Goal: Task Accomplishment & Management: Manage account settings

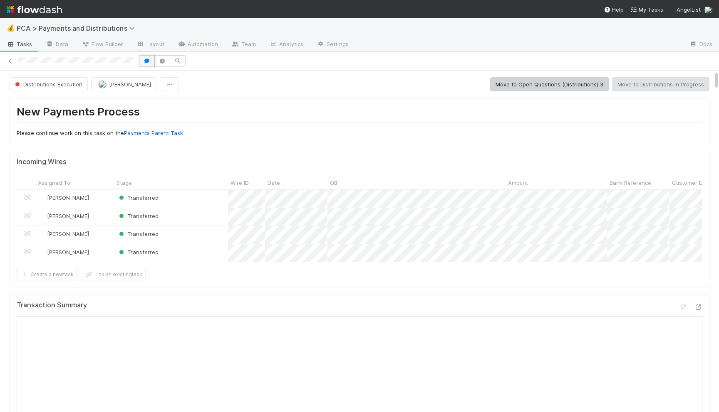
click at [147, 59] on icon "button" at bounding box center [147, 61] width 8 height 5
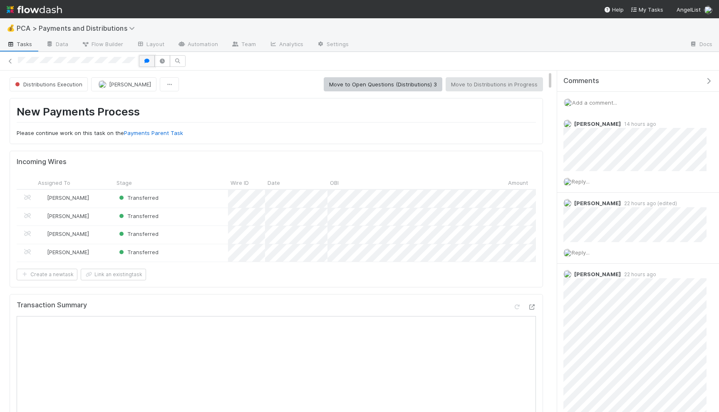
click at [147, 59] on icon "button" at bounding box center [147, 61] width 8 height 5
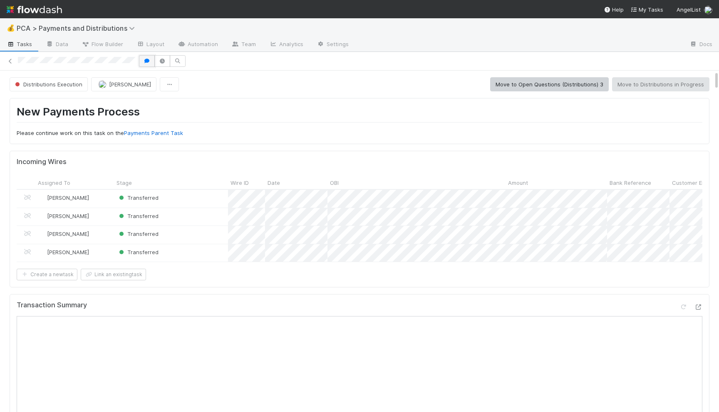
click at [147, 59] on icon "button" at bounding box center [147, 61] width 8 height 5
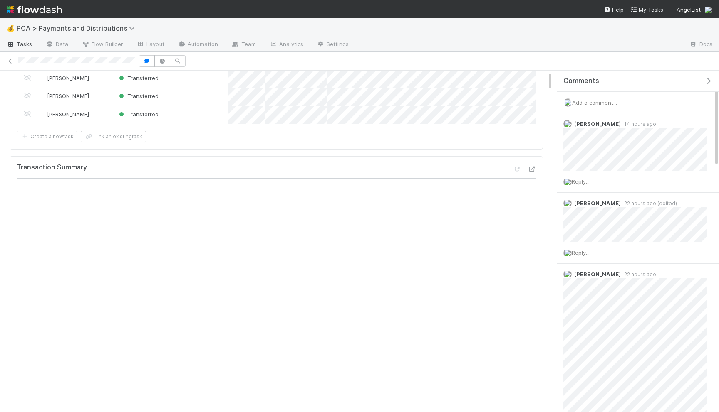
scroll to position [239, 0]
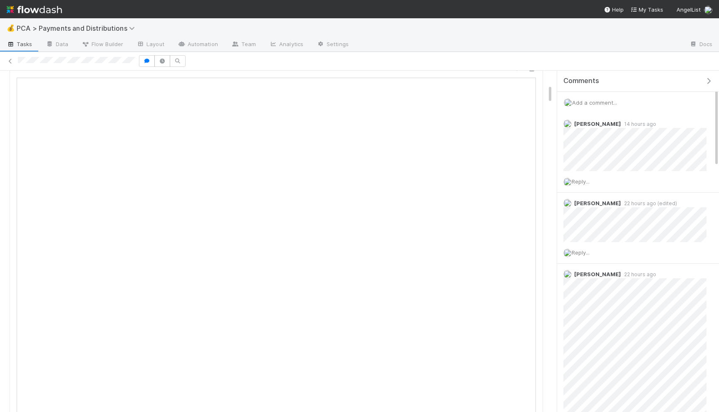
click at [599, 100] on span "Add a comment..." at bounding box center [594, 102] width 45 height 7
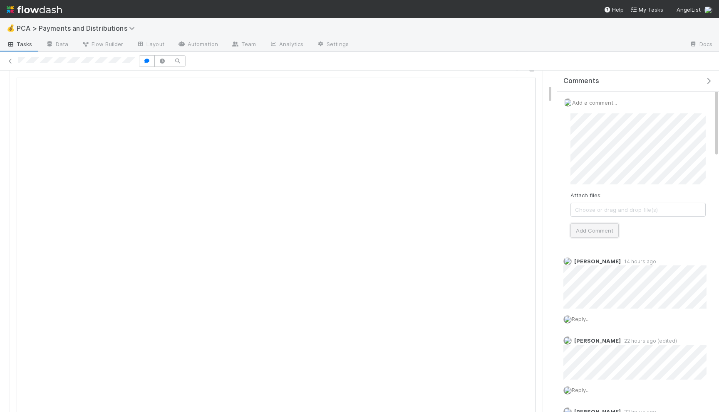
click at [584, 236] on button "Add Comment" at bounding box center [594, 231] width 48 height 14
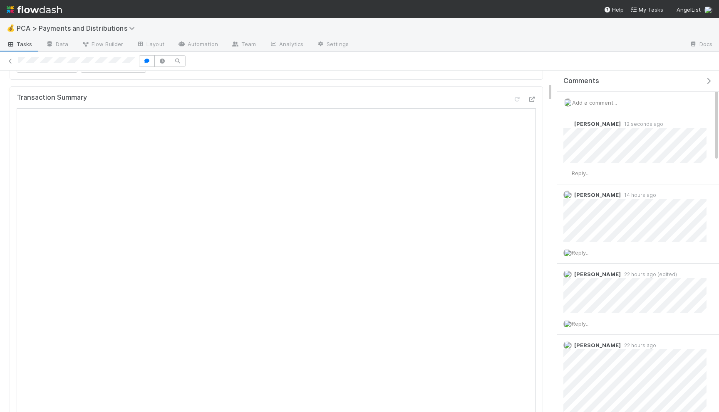
scroll to position [0, 0]
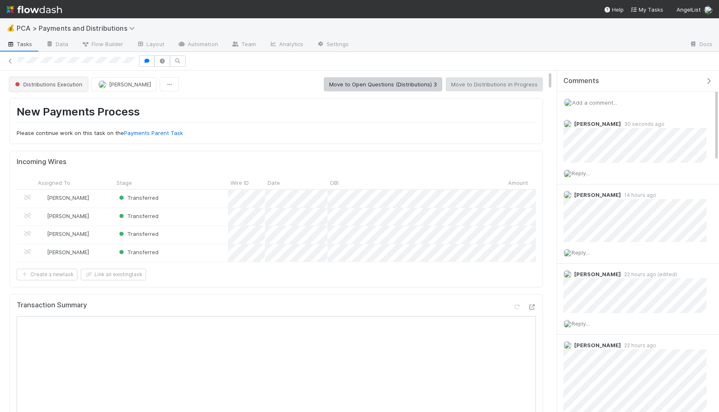
click at [51, 86] on span "Distributions Execution" at bounding box center [47, 84] width 69 height 7
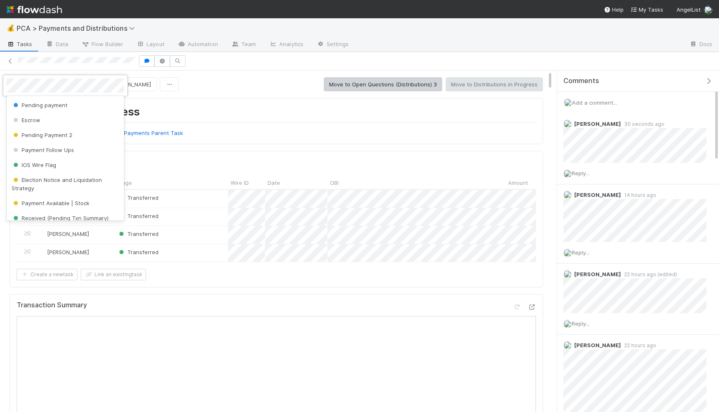
scroll to position [115, 0]
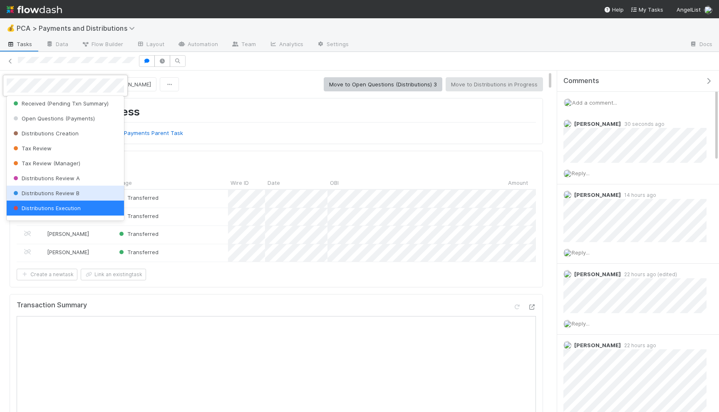
click at [56, 190] on span "Distributions Review B" at bounding box center [46, 193] width 68 height 7
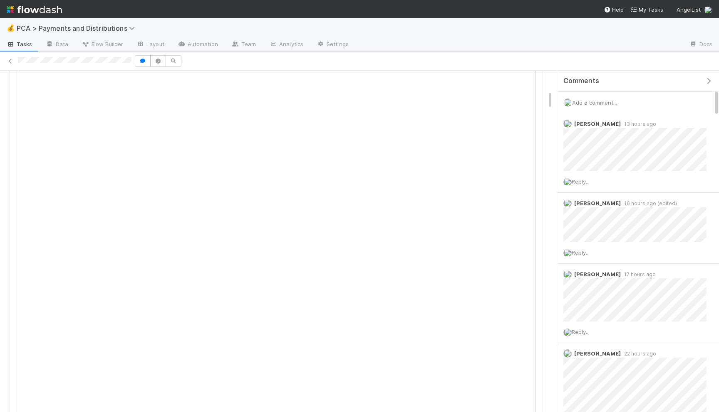
click at [591, 103] on span "Add a comment..." at bounding box center [594, 102] width 45 height 7
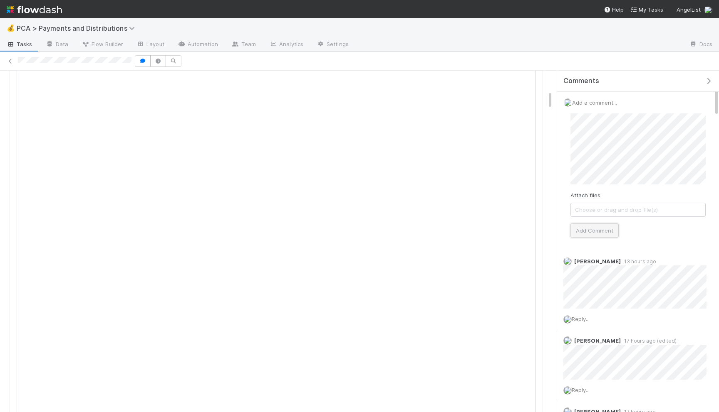
click at [595, 229] on button "Add Comment" at bounding box center [594, 231] width 48 height 14
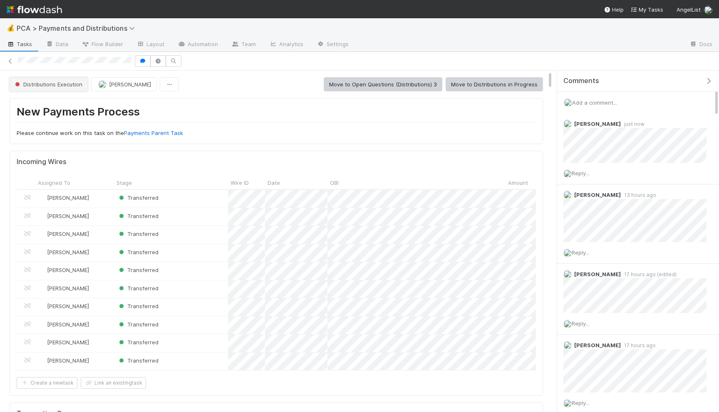
click at [64, 87] on button "Distributions Execution" at bounding box center [49, 84] width 78 height 14
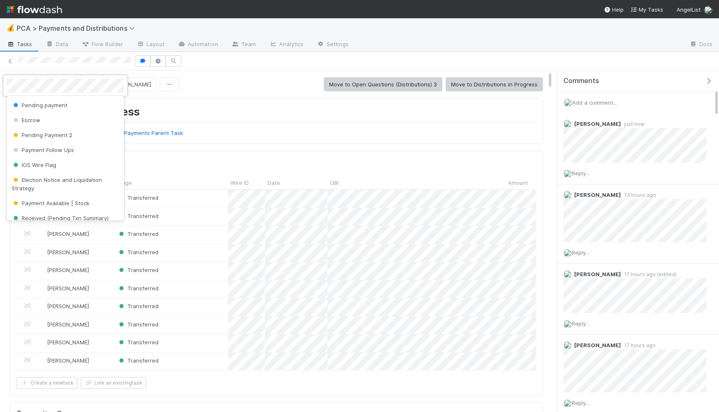
scroll to position [115, 0]
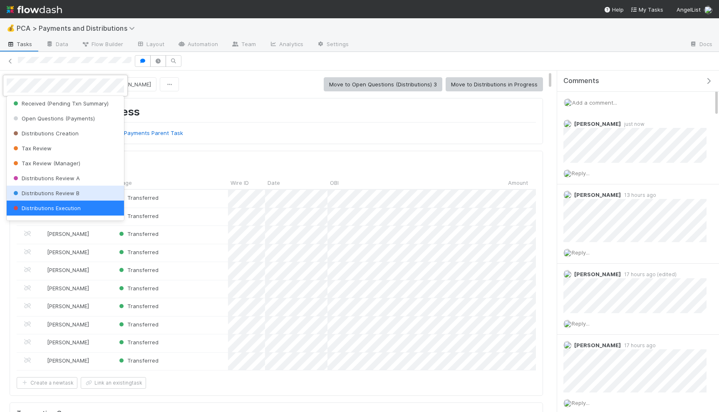
click at [46, 191] on span "Distributions Review B" at bounding box center [46, 193] width 68 height 7
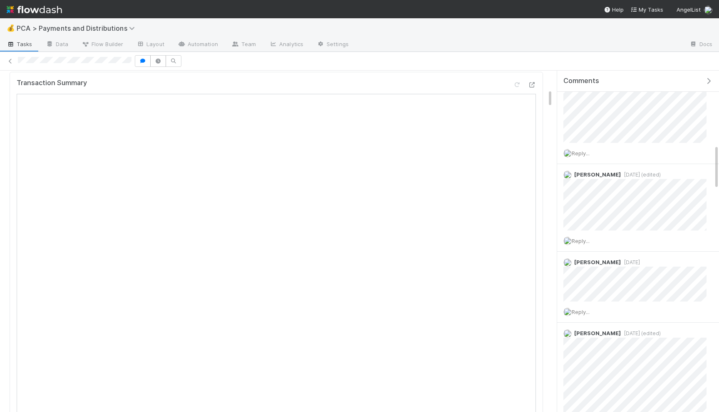
scroll to position [653, 0]
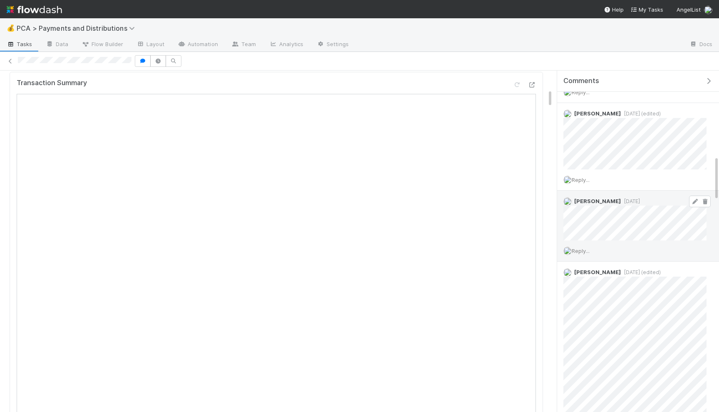
click at [694, 199] on icon at bounding box center [694, 201] width 8 height 5
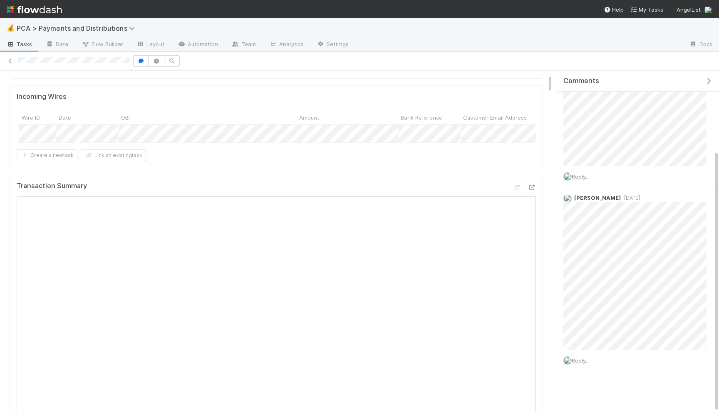
scroll to position [69, 0]
click at [529, 181] on icon at bounding box center [531, 183] width 8 height 5
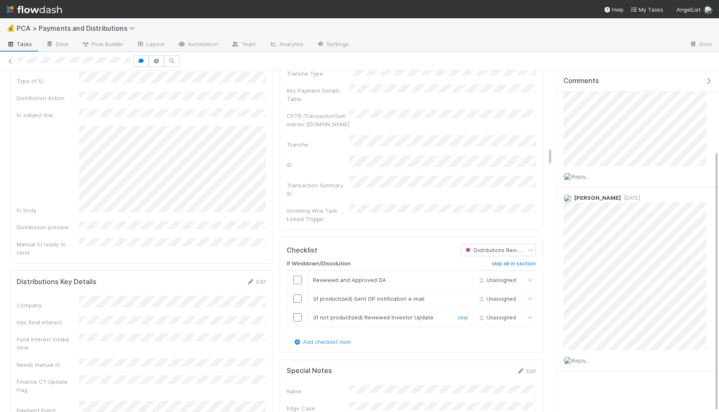
scroll to position [1410, 0]
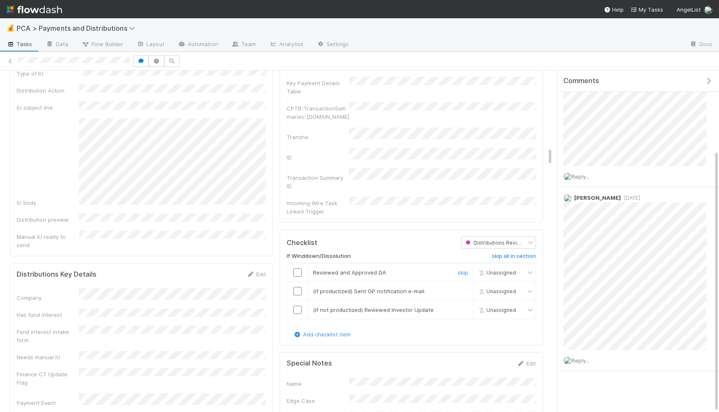
click at [296, 269] on input "checkbox" at bounding box center [297, 273] width 8 height 8
click at [299, 287] on input "checkbox" at bounding box center [297, 291] width 8 height 8
click at [296, 306] on input "checkbox" at bounding box center [297, 310] width 8 height 8
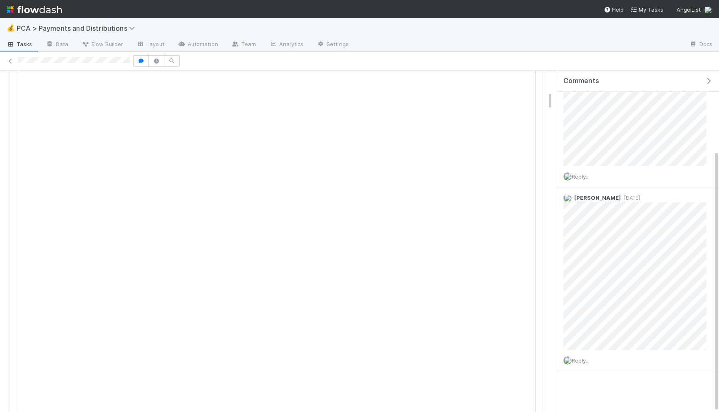
scroll to position [0, 0]
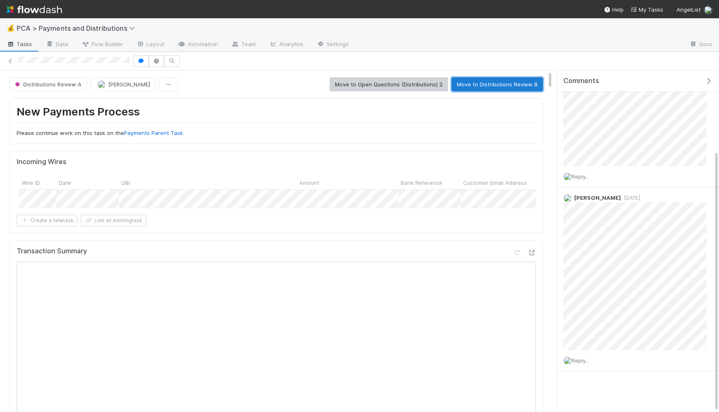
click at [521, 82] on button "Move to Distributions Review B" at bounding box center [496, 84] width 91 height 14
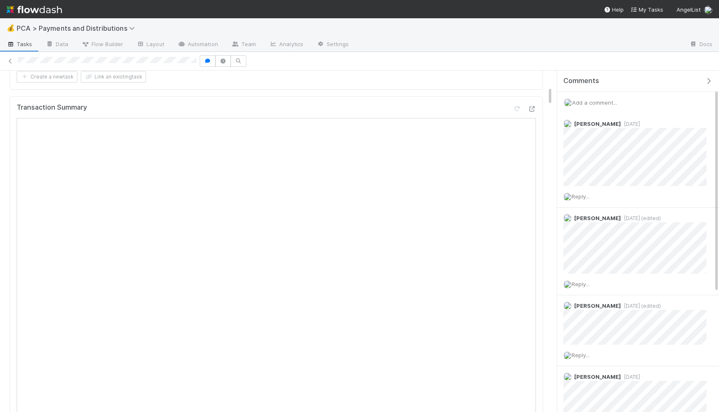
scroll to position [399, 0]
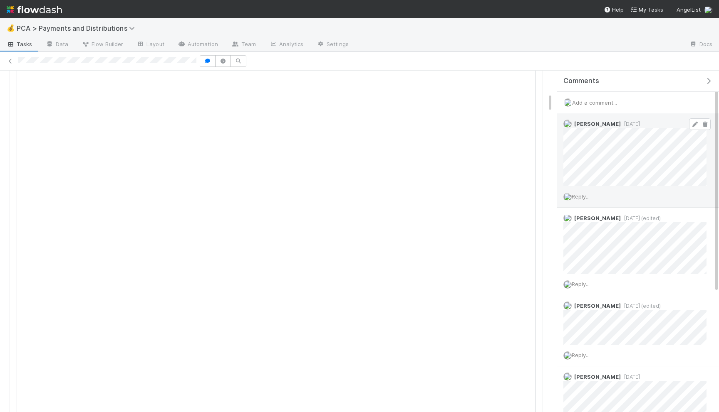
click at [692, 122] on icon at bounding box center [694, 124] width 8 height 5
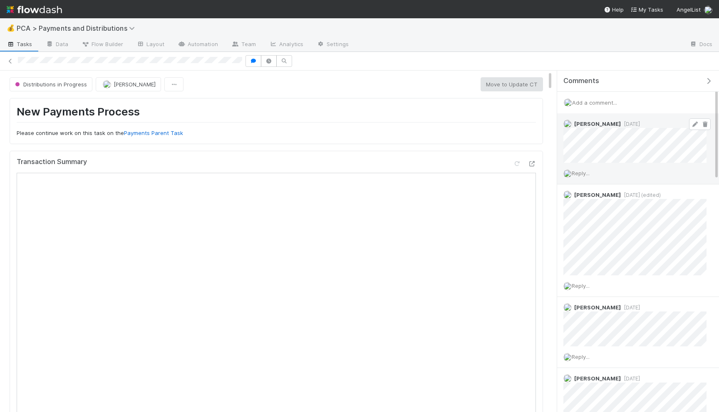
click at [692, 122] on icon at bounding box center [694, 124] width 8 height 5
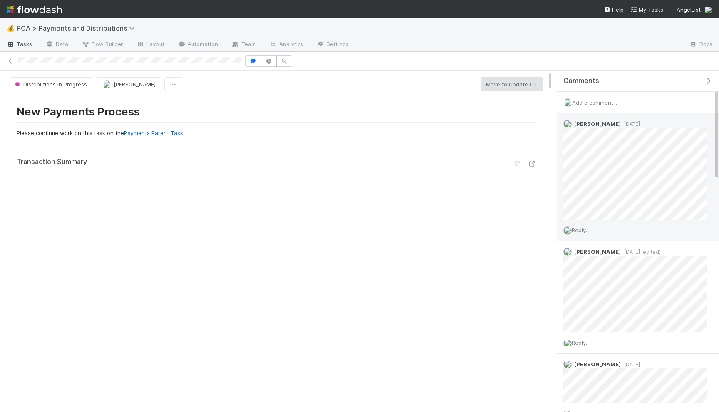
click at [574, 220] on div "Reply..." at bounding box center [635, 230] width 156 height 21
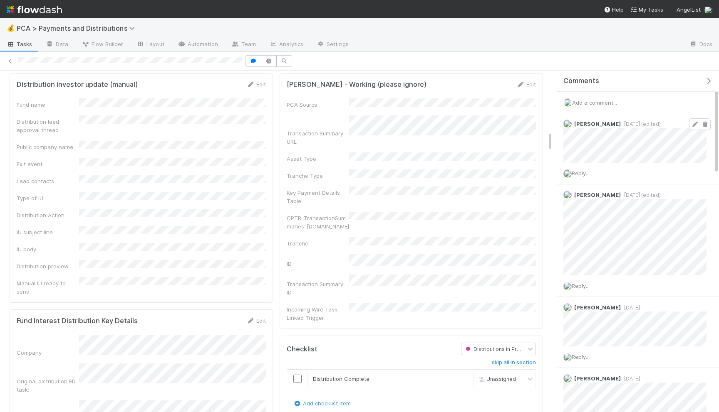
scroll to position [1051, 0]
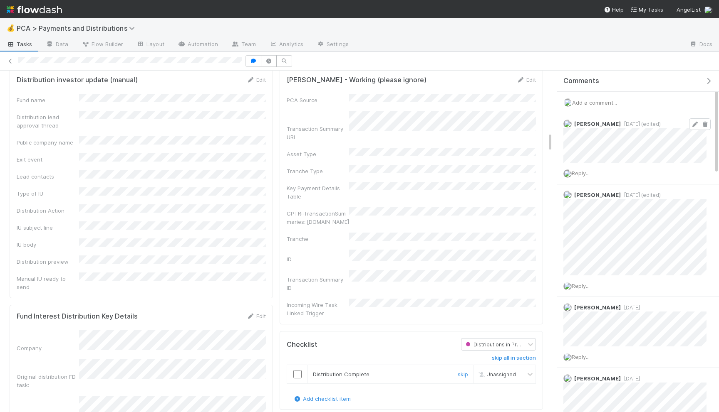
click at [295, 370] on input "checkbox" at bounding box center [297, 374] width 8 height 8
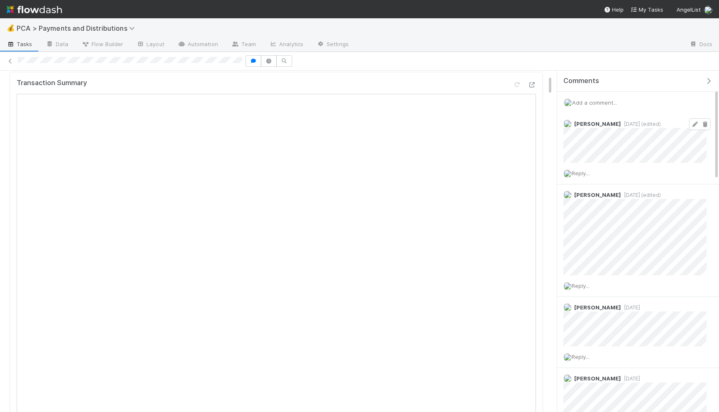
scroll to position [0, 0]
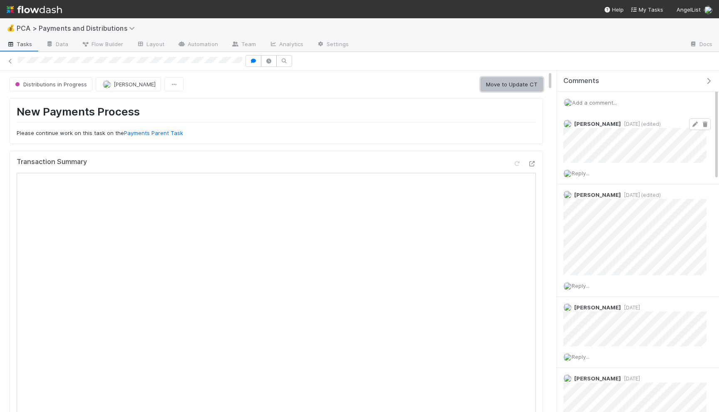
click at [505, 80] on button "Move to Update CT" at bounding box center [511, 84] width 62 height 14
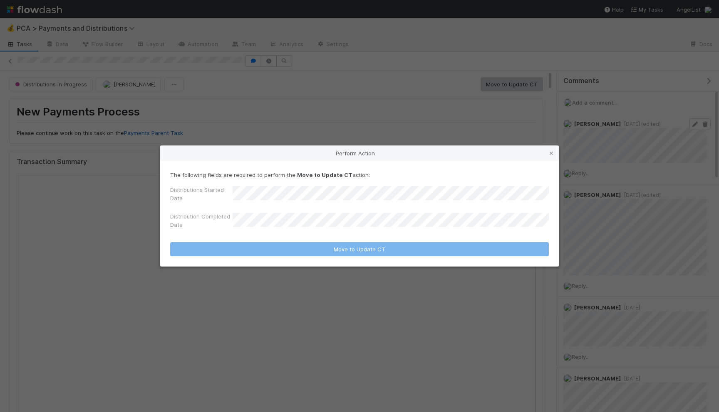
click at [425, 125] on div "Perform Action The following fields are required to perform the Move to Update …" at bounding box center [359, 206] width 719 height 412
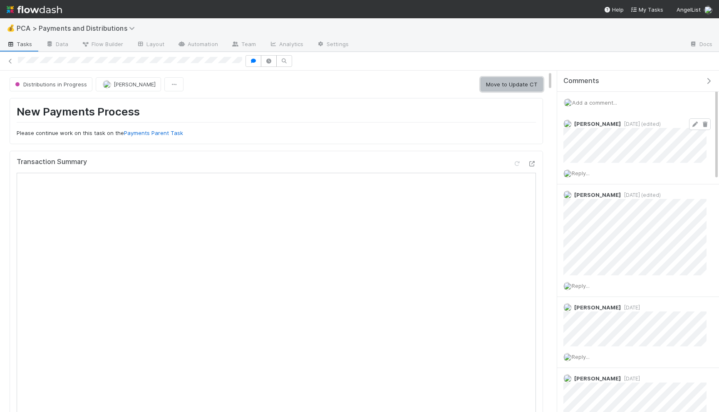
click at [509, 83] on button "Move to Update CT" at bounding box center [511, 84] width 62 height 14
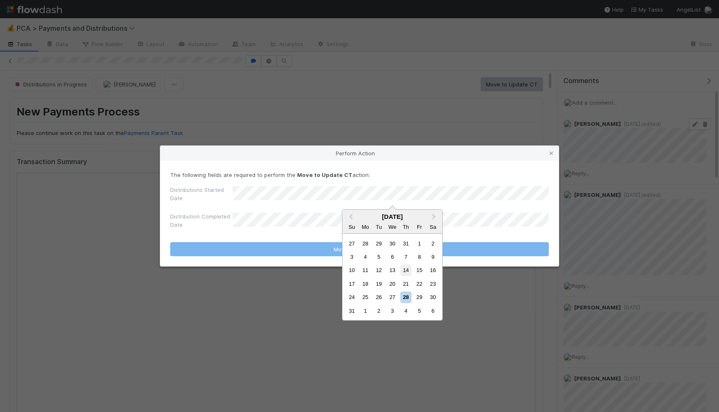
click at [410, 273] on div "14" at bounding box center [405, 270] width 11 height 11
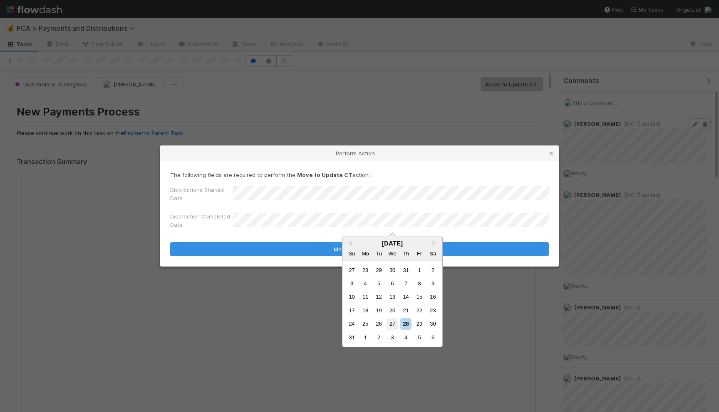
click at [388, 327] on div "27" at bounding box center [391, 324] width 11 height 11
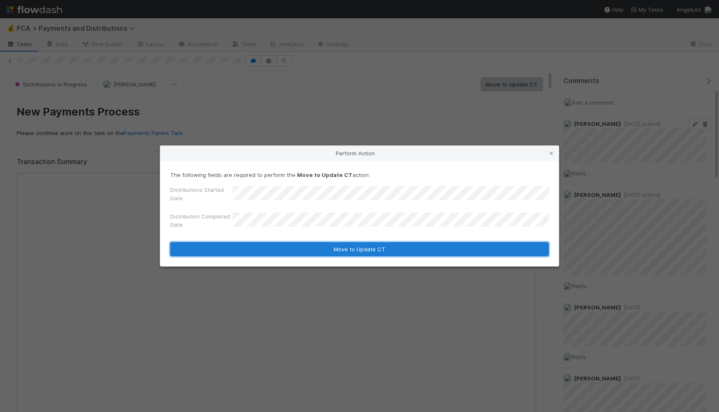
click at [400, 244] on button "Move to Update CT" at bounding box center [359, 249] width 378 height 14
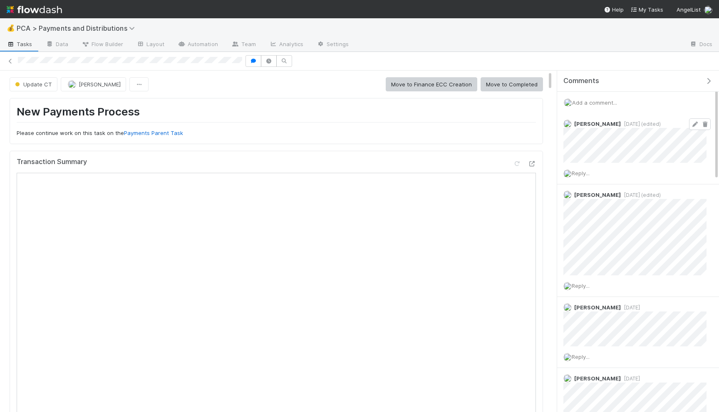
scroll to position [790, 0]
click at [498, 85] on button "Move to Completed" at bounding box center [511, 84] width 62 height 14
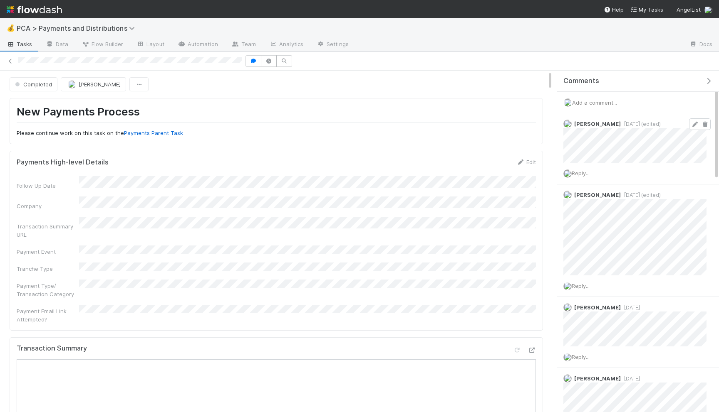
scroll to position [782, 0]
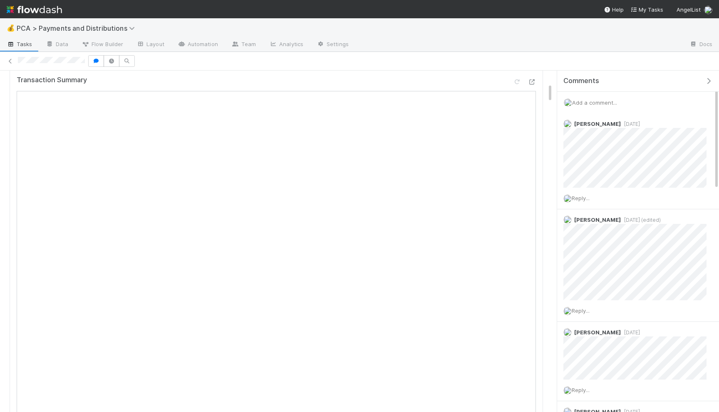
scroll to position [232, 0]
click at [696, 124] on icon at bounding box center [694, 124] width 8 height 5
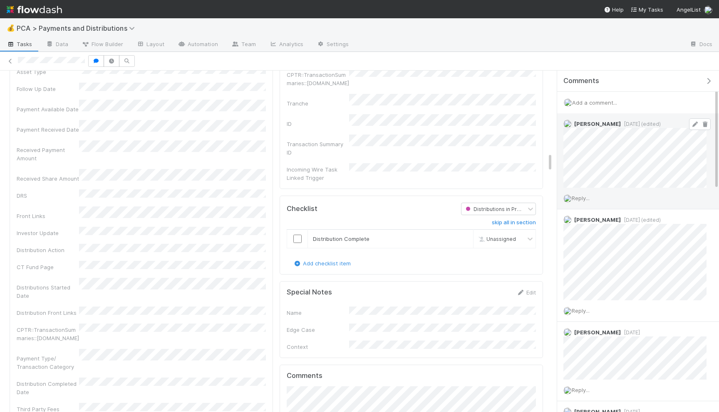
scroll to position [1545, 0]
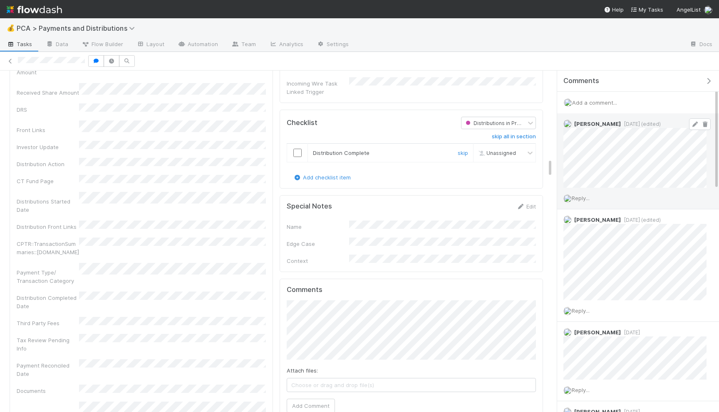
click at [296, 149] on input "checkbox" at bounding box center [297, 153] width 8 height 8
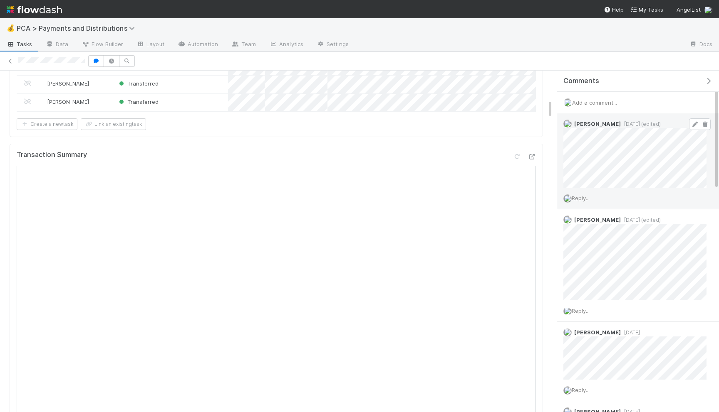
scroll to position [0, 0]
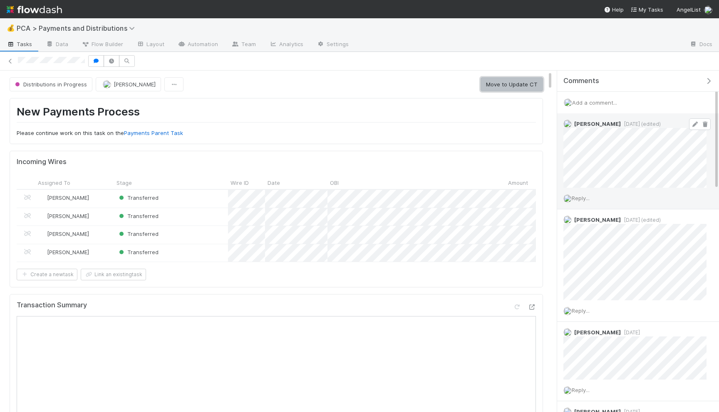
click at [510, 81] on button "Move to Update CT" at bounding box center [511, 84] width 62 height 14
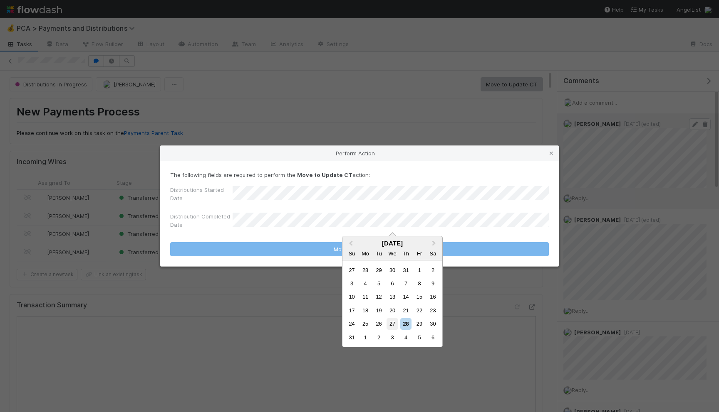
click at [390, 325] on div "27" at bounding box center [391, 324] width 11 height 11
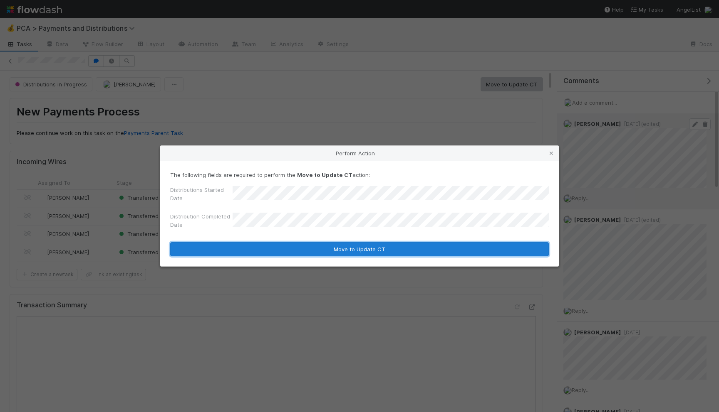
click at [388, 249] on button "Move to Update CT" at bounding box center [359, 249] width 378 height 14
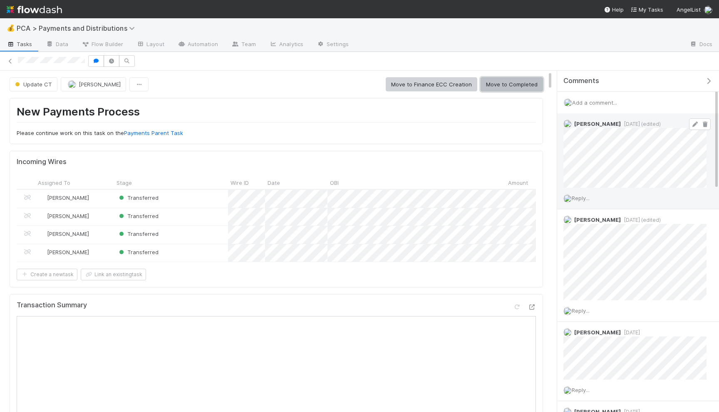
click at [491, 87] on button "Move to Completed" at bounding box center [511, 84] width 62 height 14
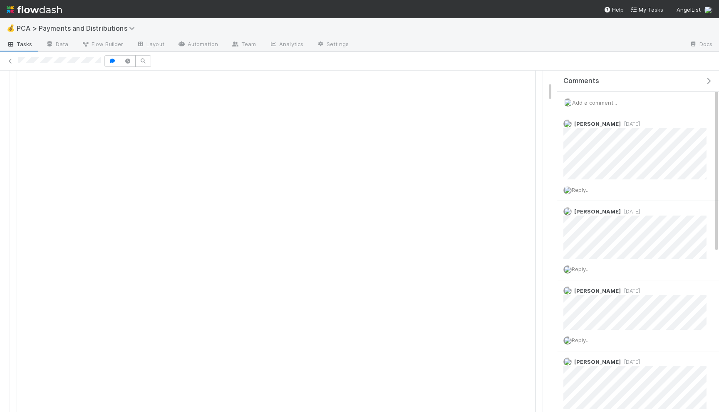
scroll to position [199, 0]
click at [692, 124] on icon at bounding box center [694, 124] width 8 height 5
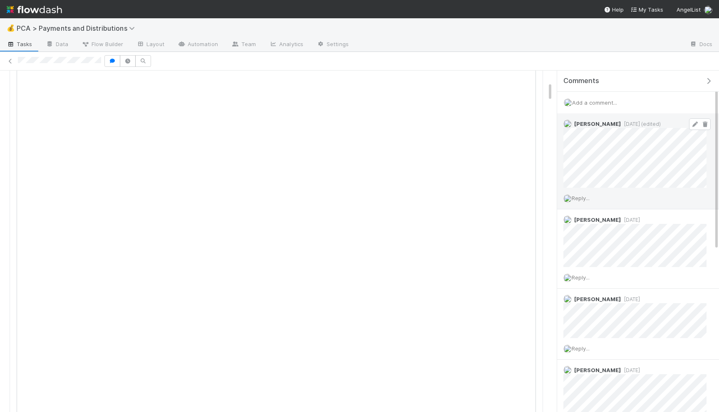
scroll to position [0, 0]
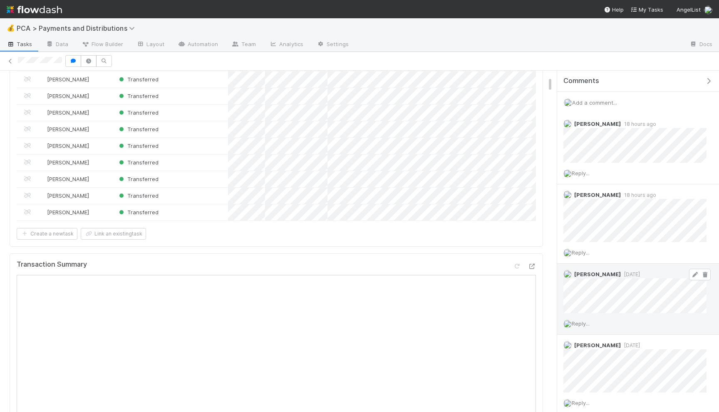
click at [692, 273] on icon at bounding box center [694, 274] width 8 height 5
click at [696, 123] on icon at bounding box center [694, 124] width 8 height 5
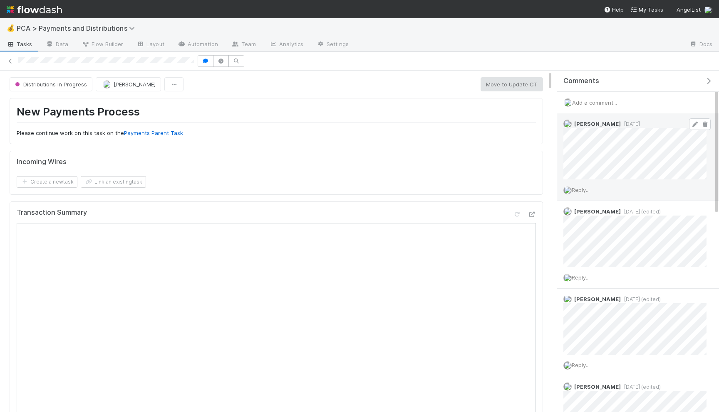
click at [693, 125] on icon at bounding box center [694, 124] width 8 height 5
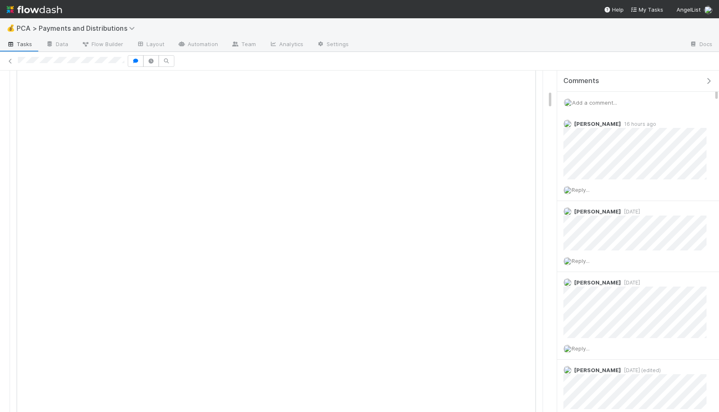
scroll to position [364, 0]
click at [693, 210] on icon at bounding box center [694, 212] width 8 height 5
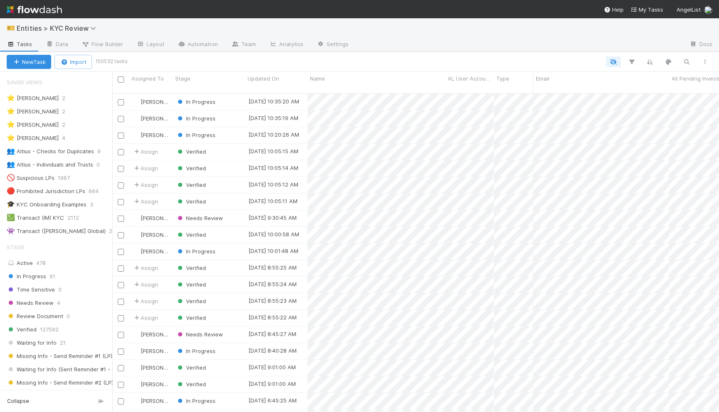
scroll to position [0, 0]
click at [682, 59] on icon "button" at bounding box center [686, 61] width 8 height 7
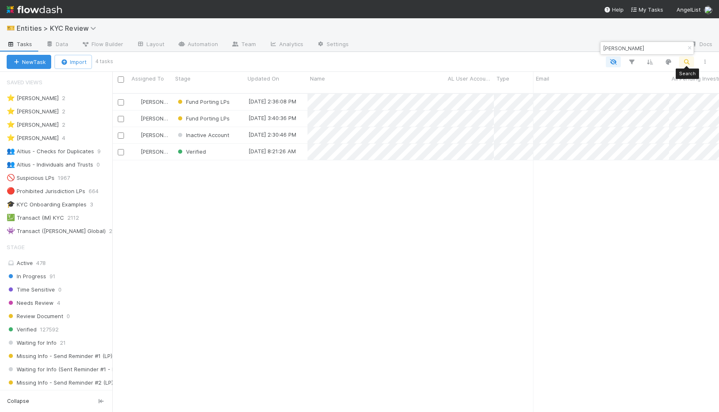
scroll to position [326, 606]
type input "[PERSON_NAME]"
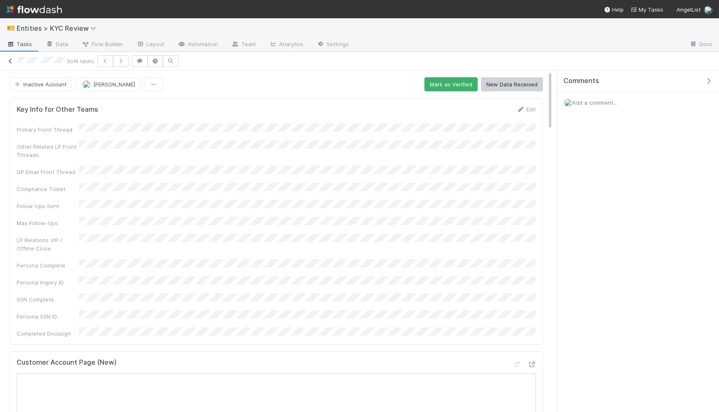
click at [11, 61] on icon at bounding box center [10, 61] width 8 height 5
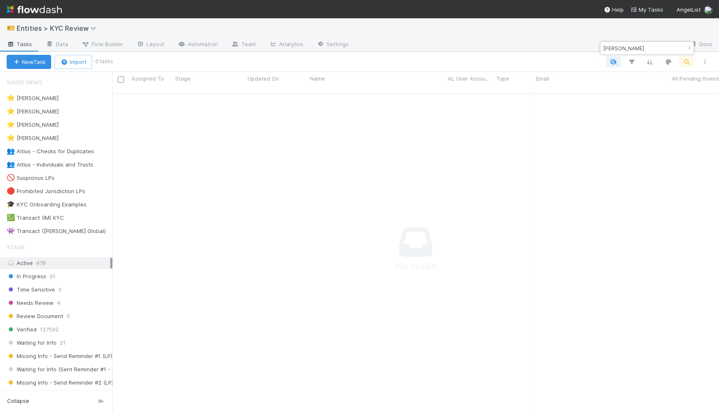
scroll to position [326, 606]
click at [662, 48] on div "William Longhurst" at bounding box center [646, 48] width 93 height 12
click at [650, 49] on input "William Longhurst" at bounding box center [642, 48] width 83 height 10
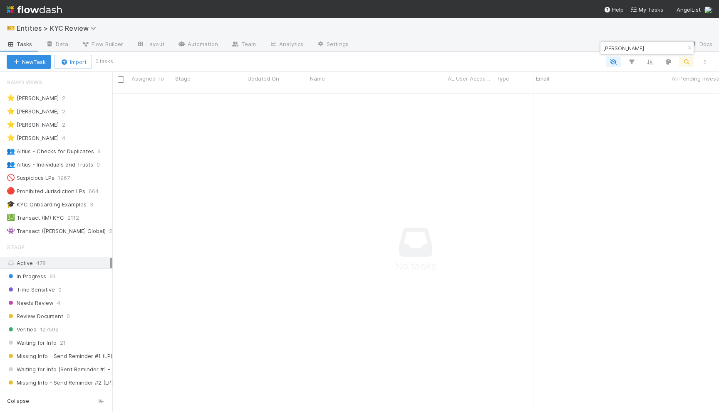
click at [650, 49] on input "William Longhurst" at bounding box center [642, 48] width 83 height 10
paste input "a6e055e6bf8d47b1ac65e22331ba14b4"
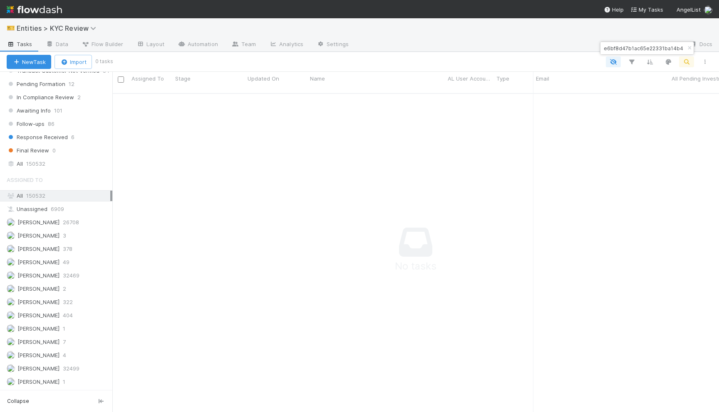
scroll to position [617, 0]
type input "a6e055e6bf8d47b1ac65e22331ba14b4"
click at [58, 152] on div "All 150532" at bounding box center [59, 151] width 104 height 10
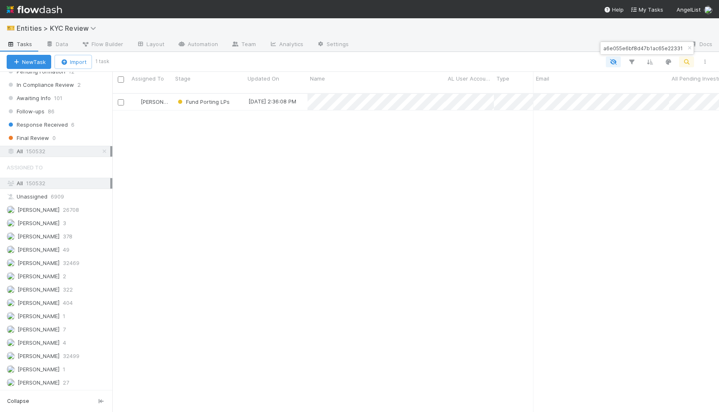
scroll to position [326, 606]
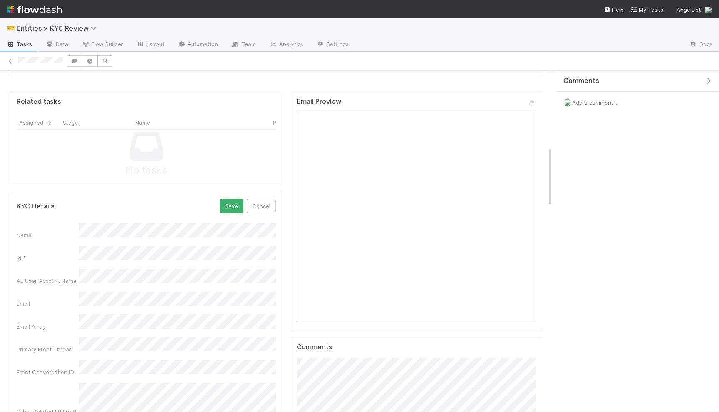
scroll to position [356, 0]
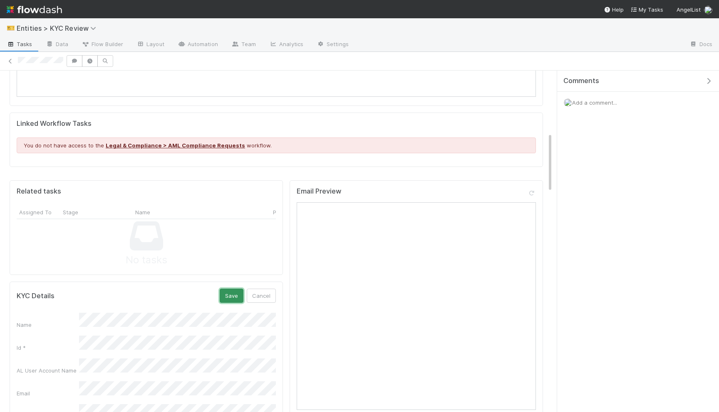
click at [231, 294] on button "Save" at bounding box center [232, 296] width 24 height 14
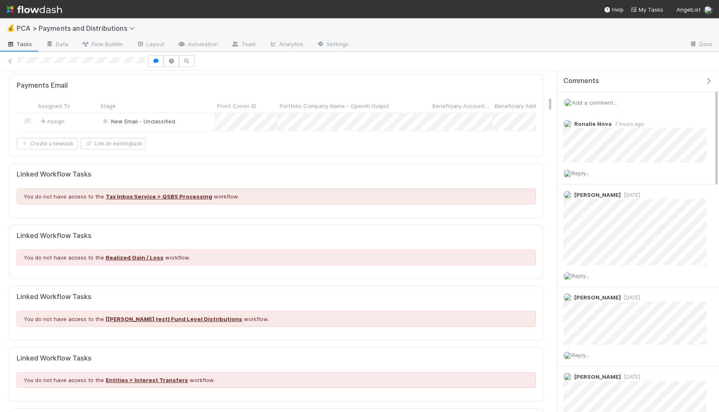
scroll to position [773, 0]
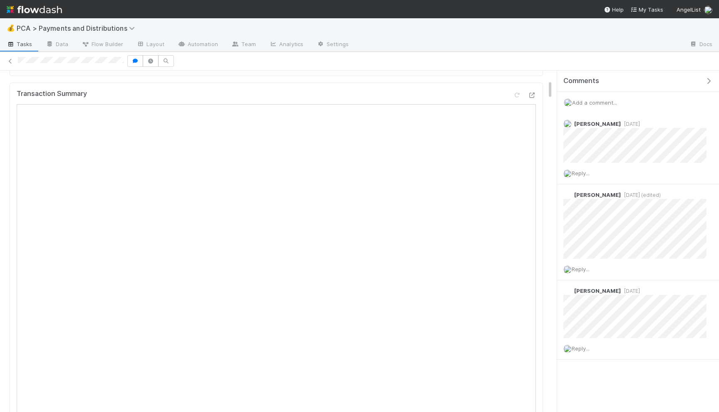
scroll to position [223, 0]
click at [695, 121] on link at bounding box center [694, 124] width 8 height 7
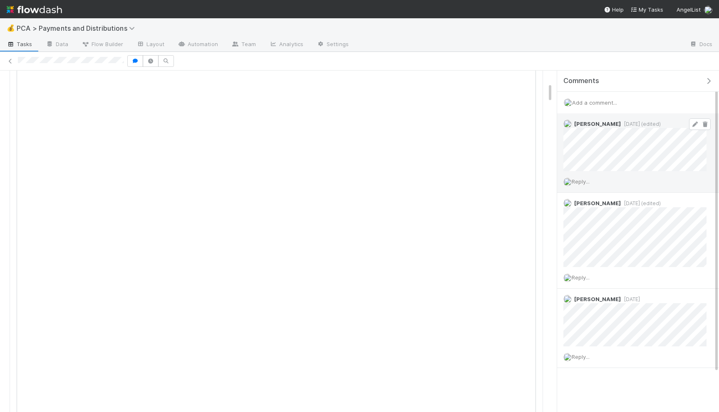
scroll to position [0, 0]
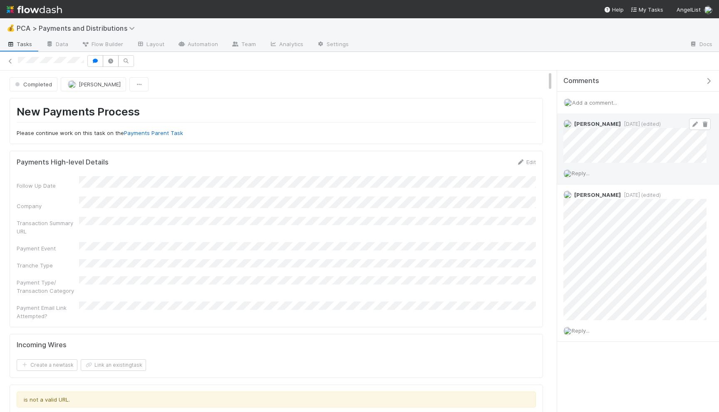
click at [692, 126] on icon at bounding box center [694, 124] width 8 height 5
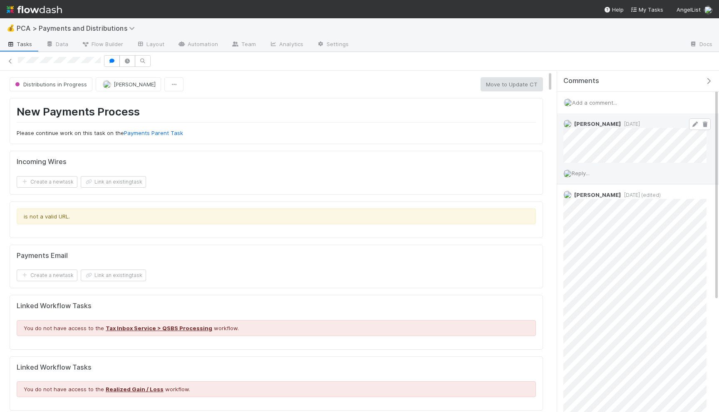
click at [693, 127] on span at bounding box center [700, 125] width 22 height 12
click at [691, 122] on icon at bounding box center [694, 124] width 8 height 5
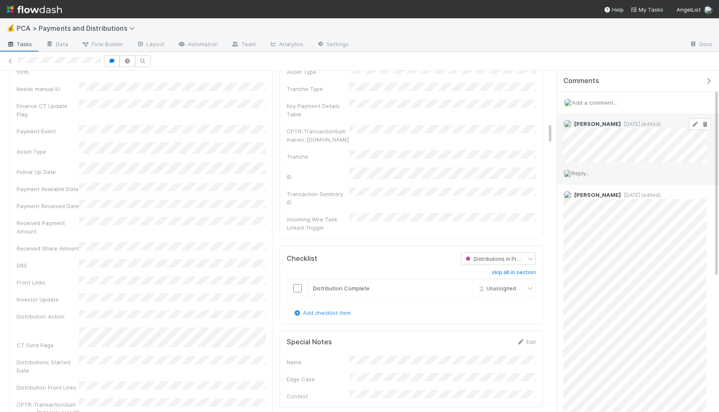
scroll to position [821, 0]
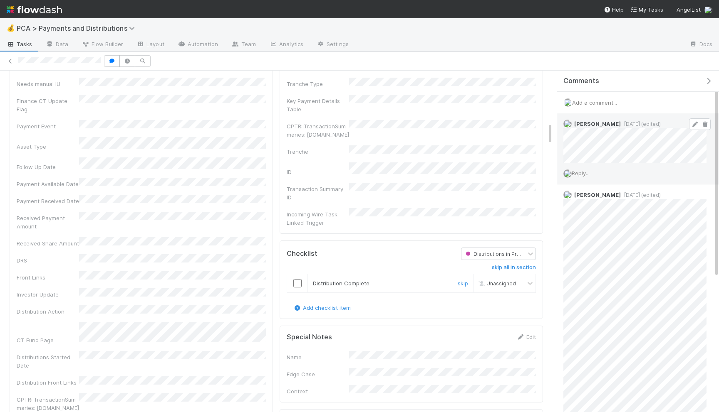
click at [296, 279] on input "checkbox" at bounding box center [297, 283] width 8 height 8
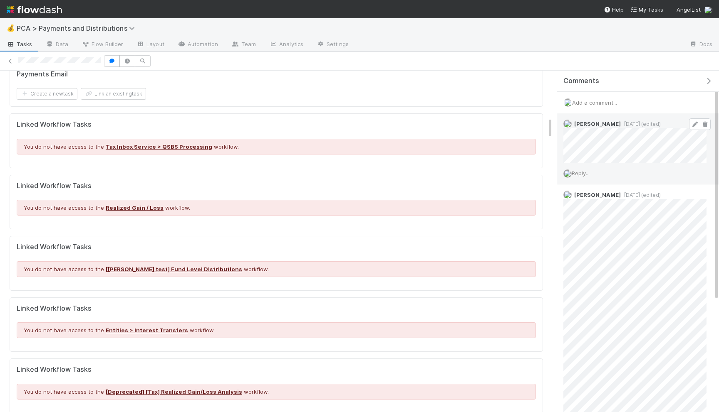
scroll to position [0, 0]
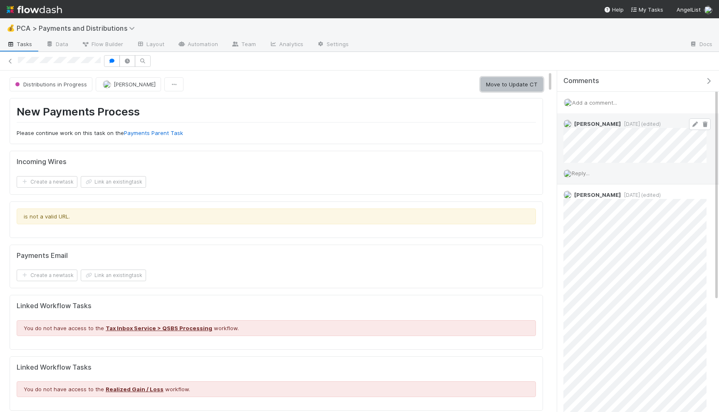
click at [526, 86] on button "Move to Update CT" at bounding box center [511, 84] width 62 height 14
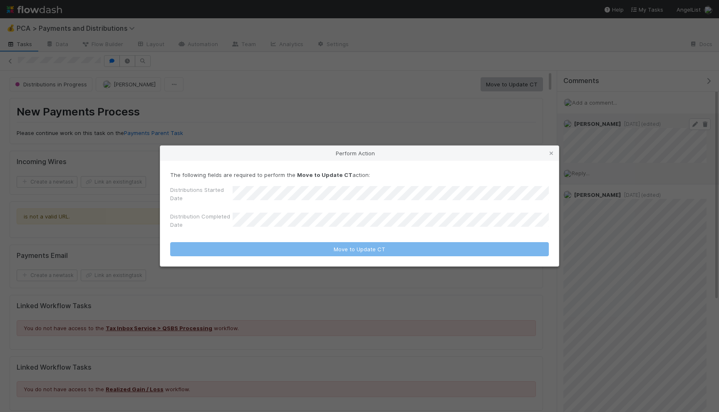
click at [326, 206] on div "Distributions Started Date Distribution Completed Date" at bounding box center [359, 209] width 378 height 47
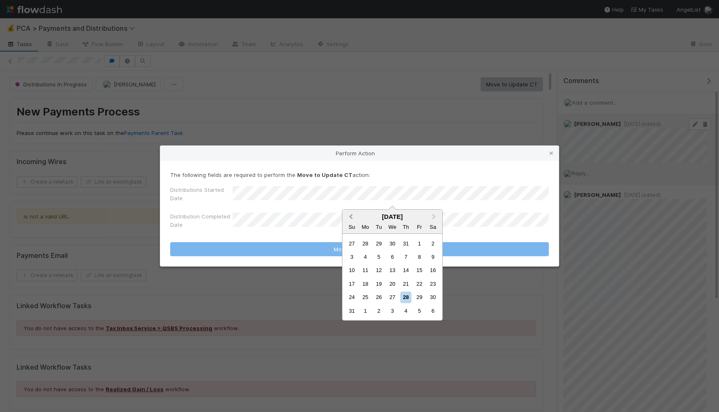
click at [350, 215] on button "Previous Month" at bounding box center [349, 217] width 13 height 13
click at [367, 286] on div "21" at bounding box center [365, 284] width 11 height 11
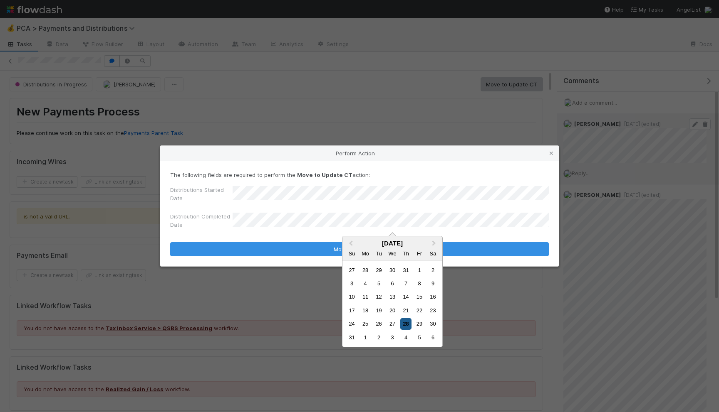
click at [402, 322] on div "28" at bounding box center [405, 324] width 11 height 11
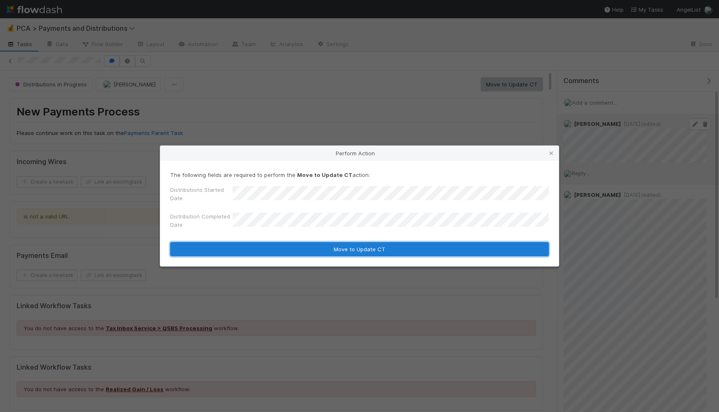
click at [375, 248] on button "Move to Update CT" at bounding box center [359, 249] width 378 height 14
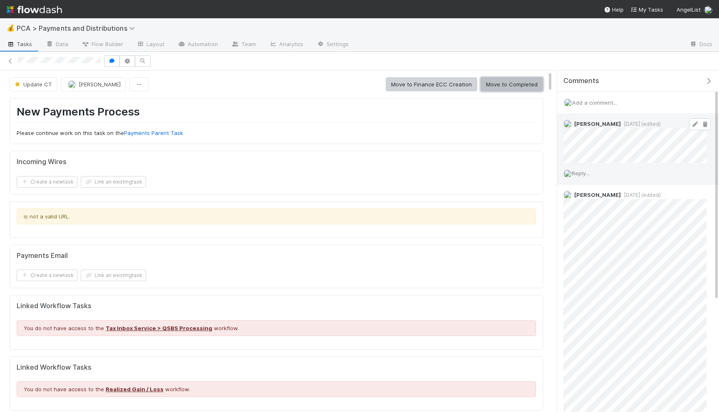
click at [503, 81] on button "Move to Completed" at bounding box center [511, 84] width 62 height 14
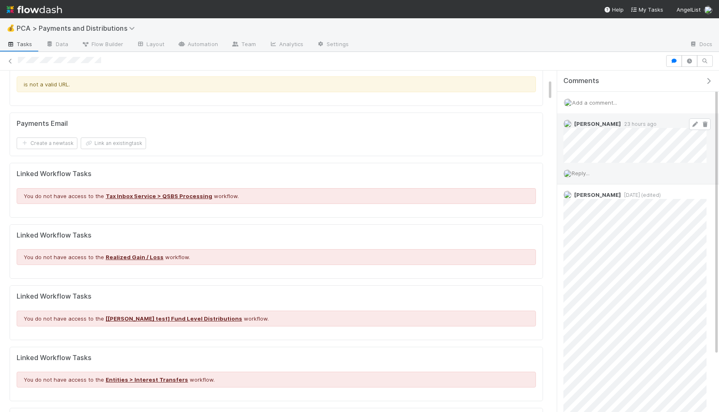
click at [691, 126] on icon at bounding box center [694, 124] width 8 height 5
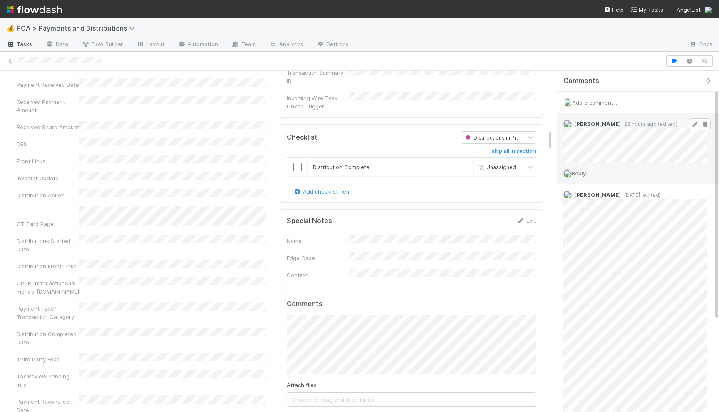
scroll to position [966, 0]
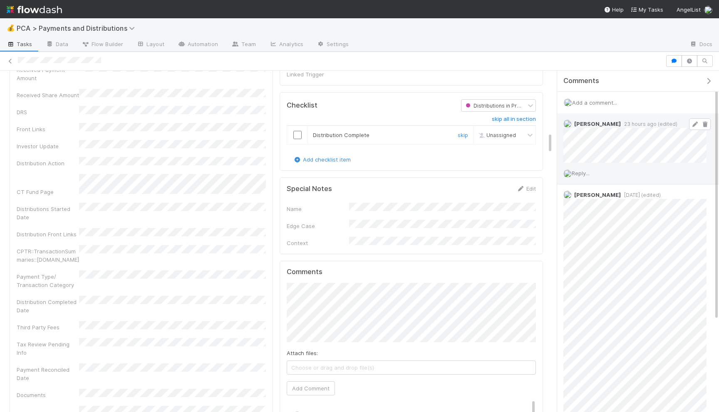
click at [297, 131] on input "checkbox" at bounding box center [297, 135] width 8 height 8
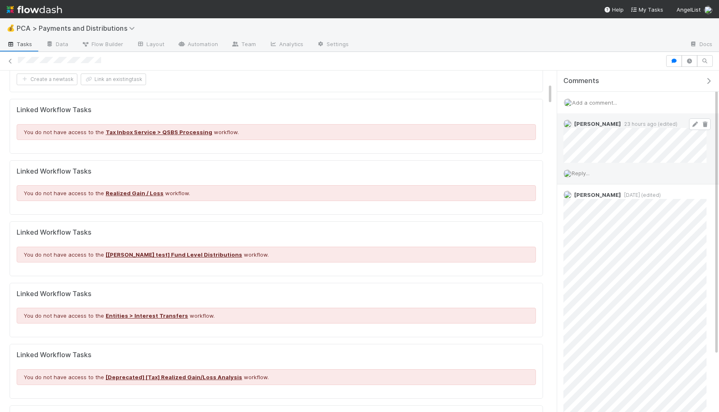
scroll to position [0, 0]
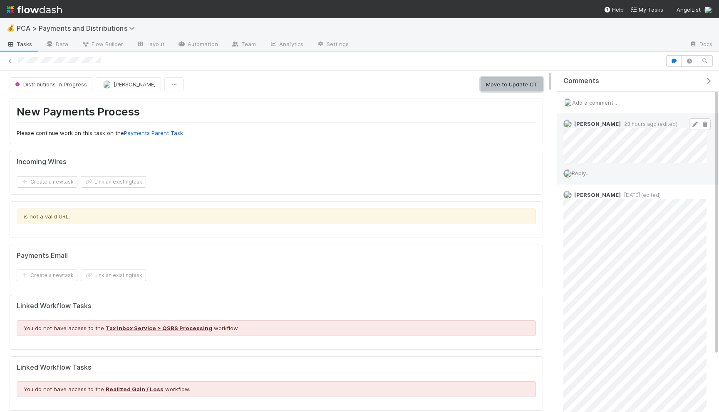
click at [507, 79] on button "Move to Update CT" at bounding box center [511, 84] width 62 height 14
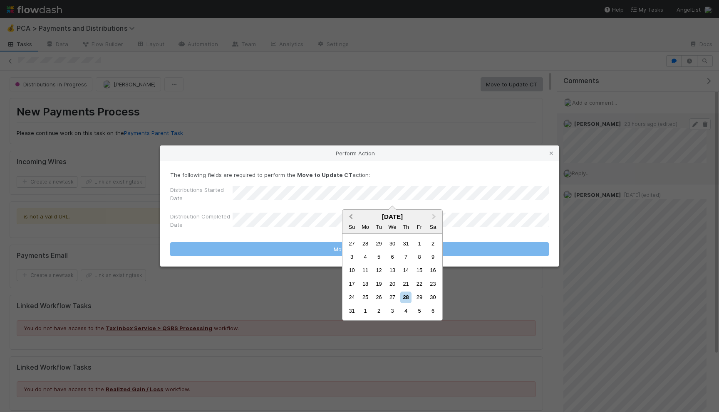
click at [351, 216] on span "Previous Month" at bounding box center [351, 217] width 0 height 10
click at [365, 282] on div "21" at bounding box center [365, 284] width 11 height 11
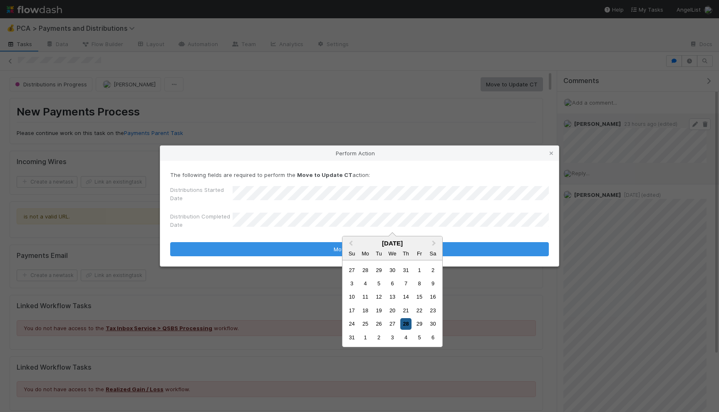
click at [406, 329] on div "28" at bounding box center [405, 324] width 11 height 11
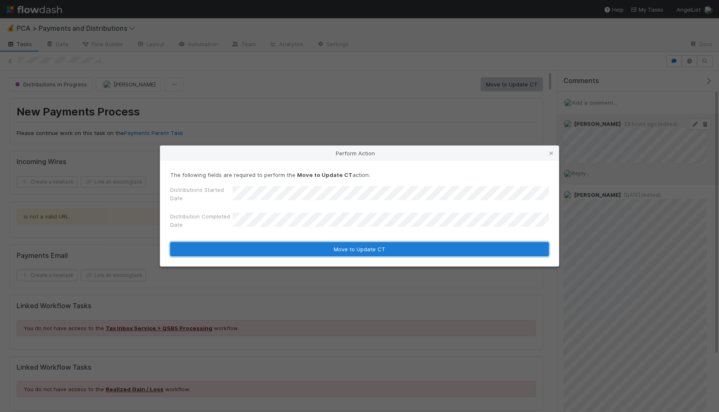
click at [397, 242] on button "Move to Update CT" at bounding box center [359, 249] width 378 height 14
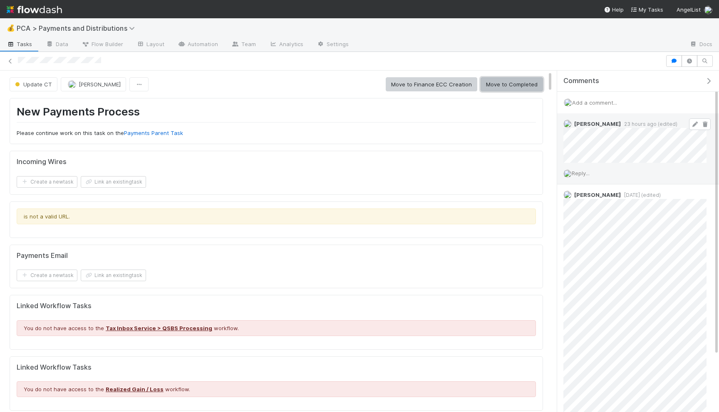
click at [502, 84] on button "Move to Completed" at bounding box center [511, 84] width 62 height 14
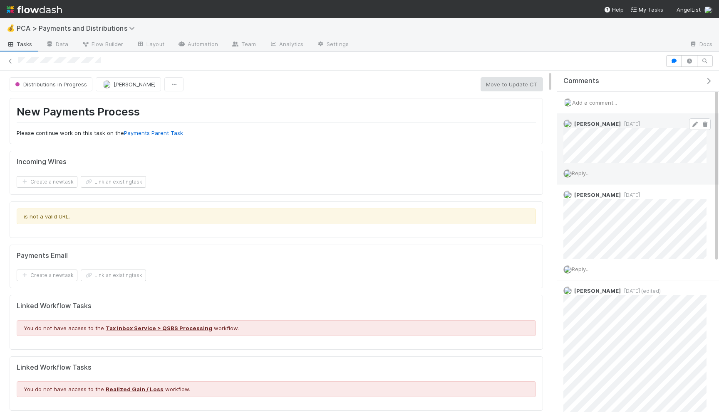
click at [694, 124] on icon at bounding box center [694, 124] width 8 height 5
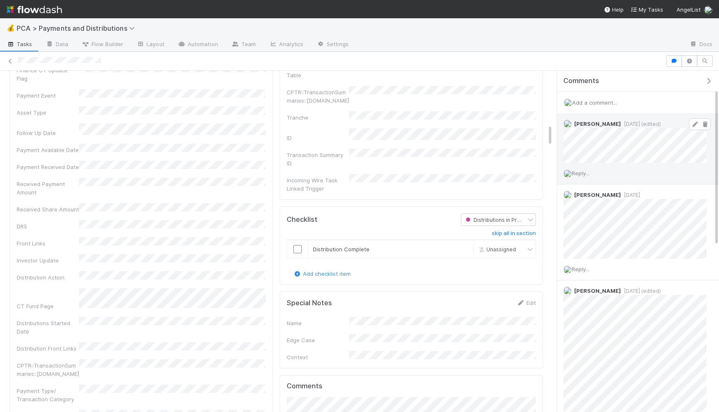
scroll to position [906, 0]
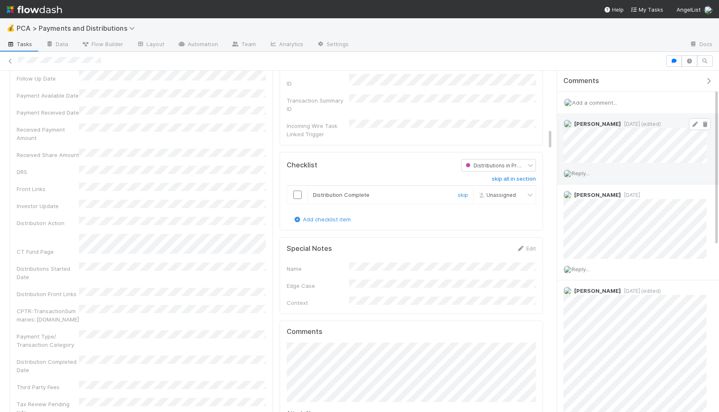
click at [296, 191] on input "checkbox" at bounding box center [297, 195] width 8 height 8
click at [295, 191] on input "checkbox" at bounding box center [297, 195] width 8 height 8
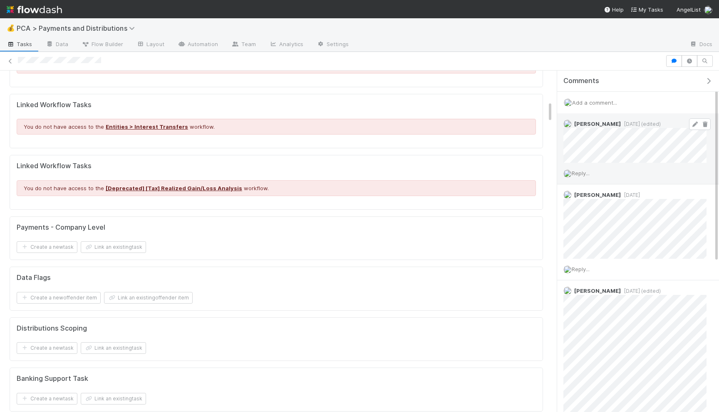
scroll to position [0, 0]
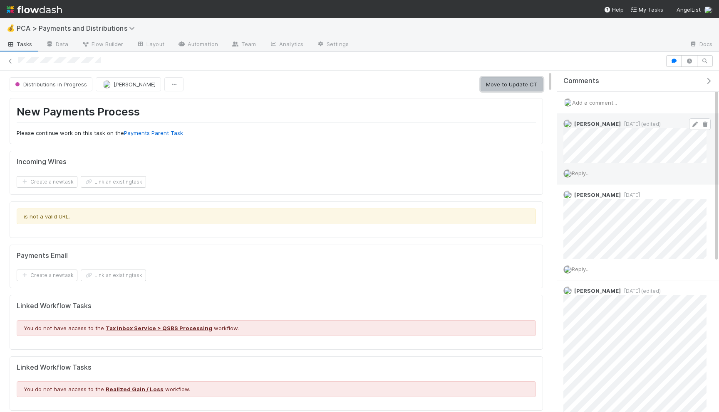
click at [501, 82] on button "Move to Update CT" at bounding box center [511, 84] width 62 height 14
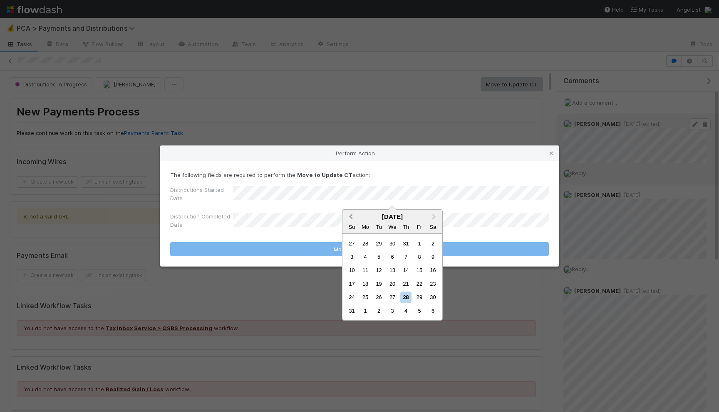
click at [347, 214] on button "Previous Month" at bounding box center [349, 217] width 13 height 13
click at [364, 281] on div "21" at bounding box center [365, 284] width 11 height 11
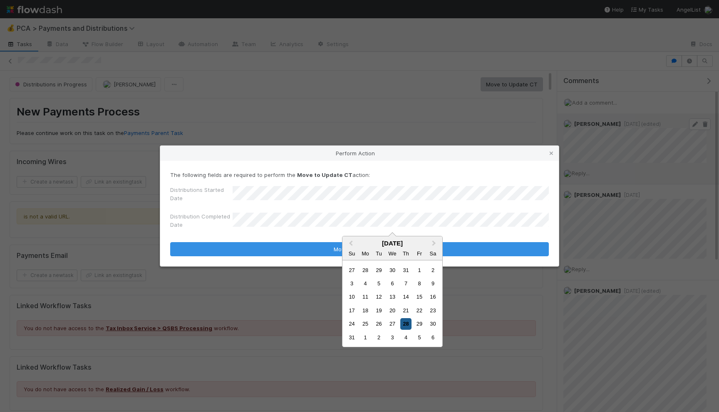
click at [408, 325] on div "28" at bounding box center [405, 324] width 11 height 11
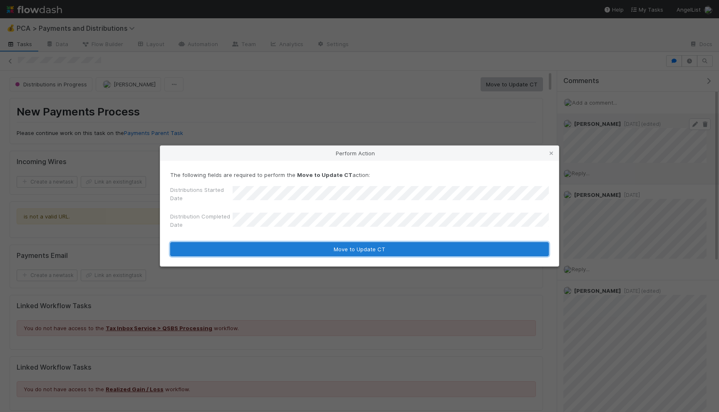
click at [403, 251] on button "Move to Update CT" at bounding box center [359, 249] width 378 height 14
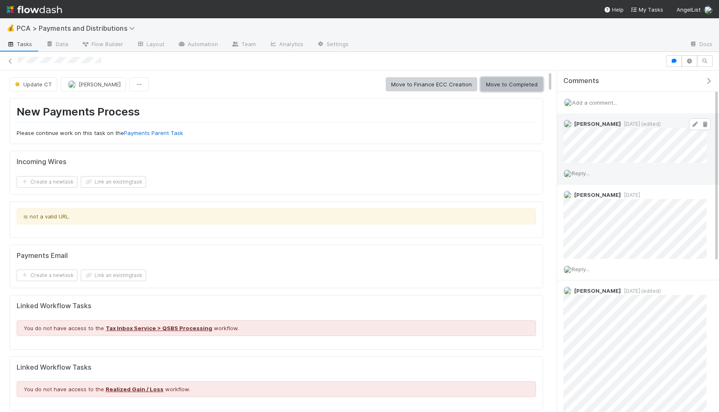
click at [506, 88] on button "Move to Completed" at bounding box center [511, 84] width 62 height 14
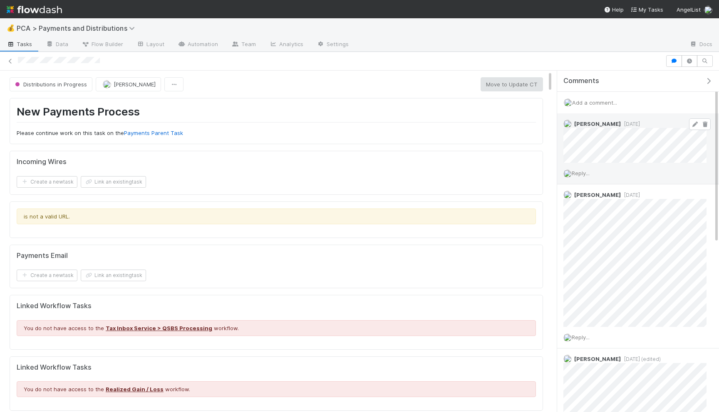
click at [692, 126] on icon at bounding box center [694, 124] width 8 height 5
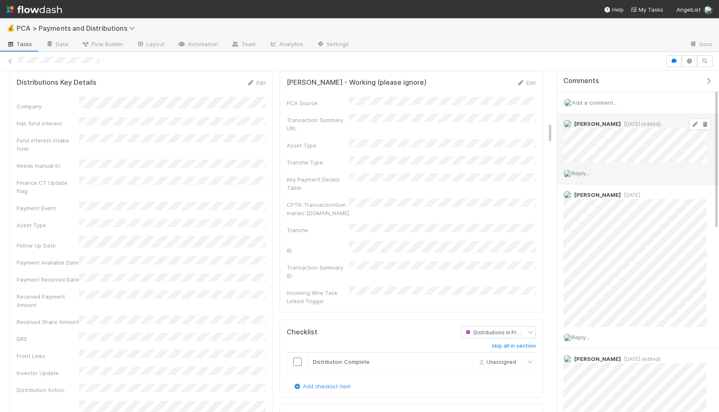
scroll to position [945, 0]
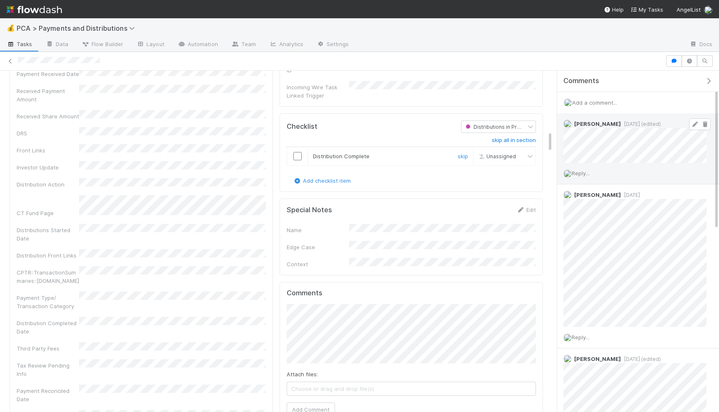
click at [294, 152] on input "checkbox" at bounding box center [297, 156] width 8 height 8
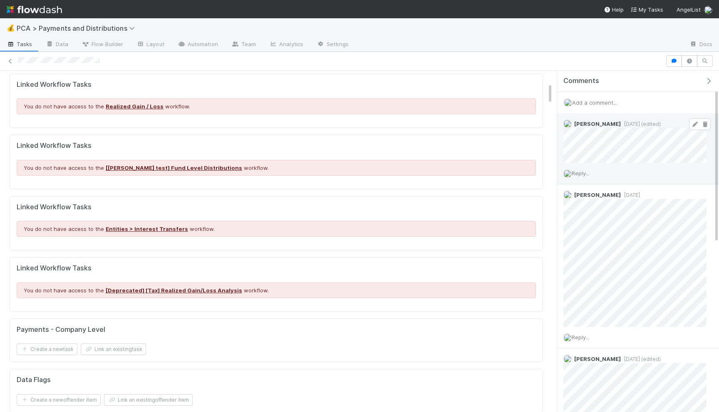
scroll to position [0, 0]
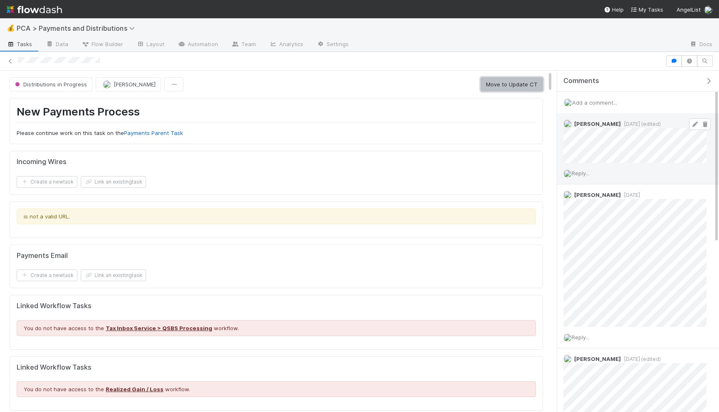
click at [501, 83] on button "Move to Update CT" at bounding box center [511, 84] width 62 height 14
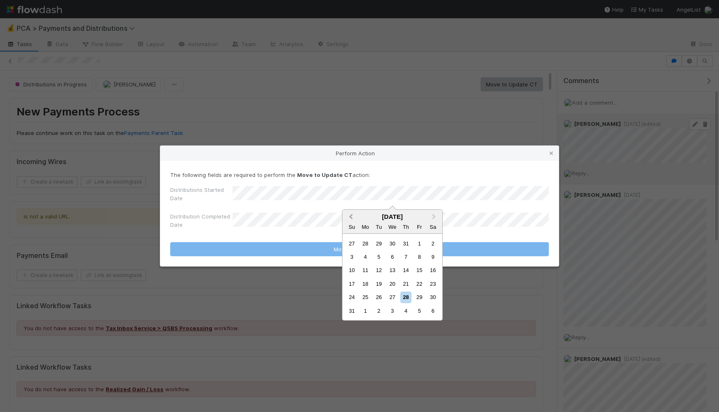
click at [351, 215] on span "Previous Month" at bounding box center [351, 217] width 0 height 10
click at [355, 281] on div "20" at bounding box center [351, 284] width 11 height 11
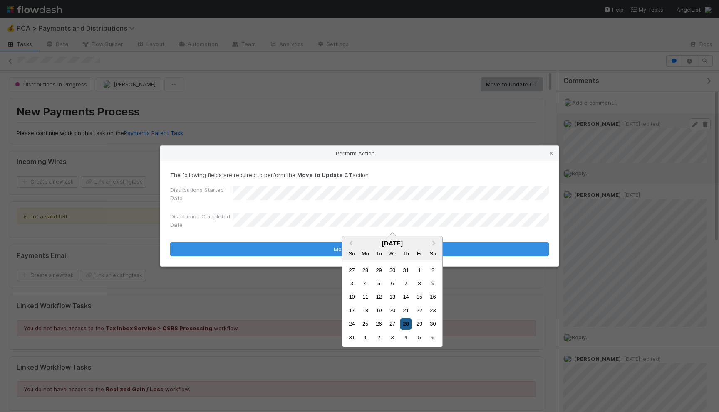
click at [405, 323] on div "28" at bounding box center [405, 324] width 11 height 11
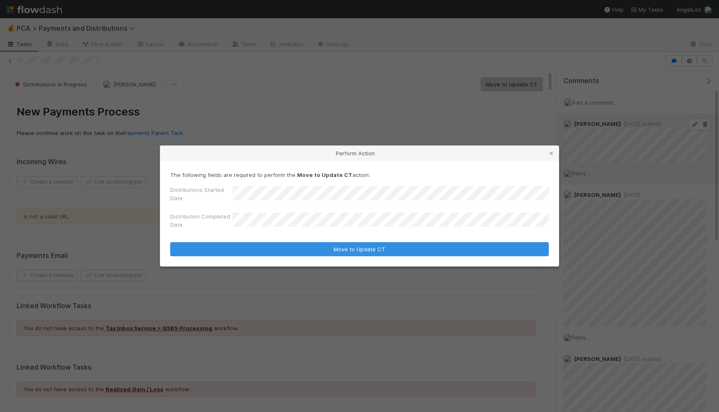
click at [388, 257] on div "The following fields are required to perform the Move to Update CT action: Dist…" at bounding box center [359, 214] width 398 height 106
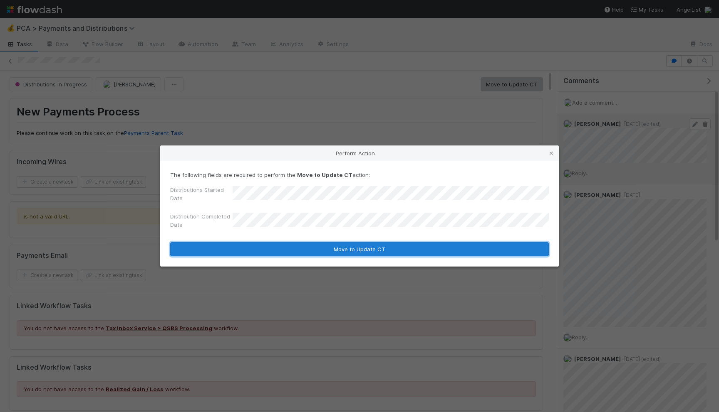
click at [388, 250] on button "Move to Update CT" at bounding box center [359, 249] width 378 height 14
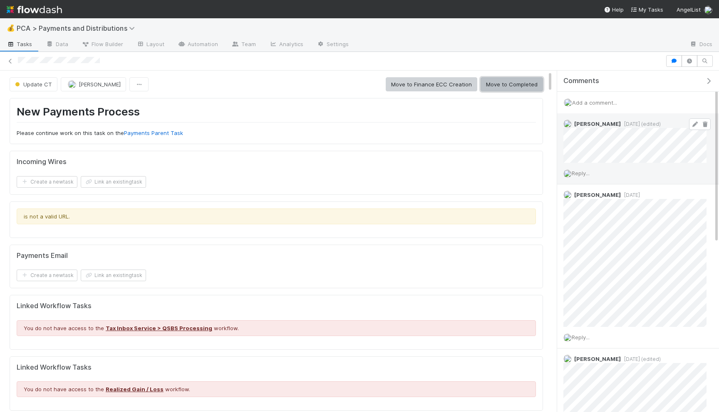
click at [514, 86] on button "Move to Completed" at bounding box center [511, 84] width 62 height 14
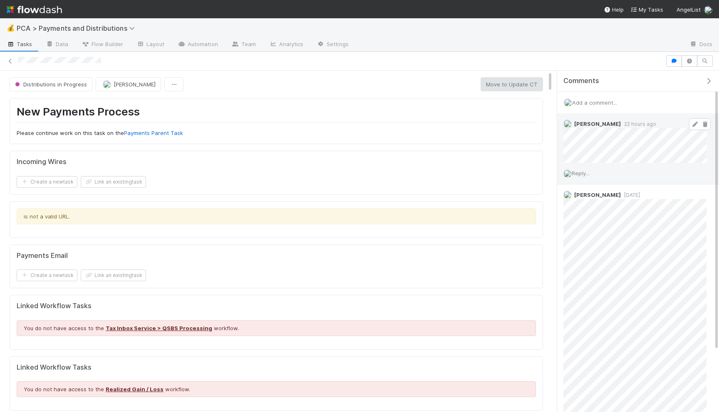
click at [693, 124] on icon at bounding box center [694, 124] width 8 height 5
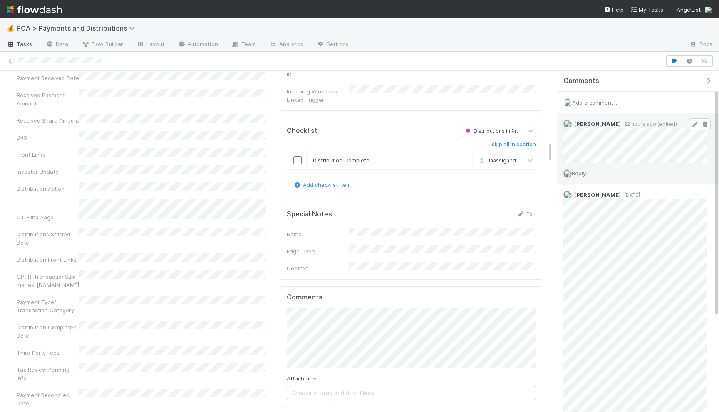
scroll to position [923, 0]
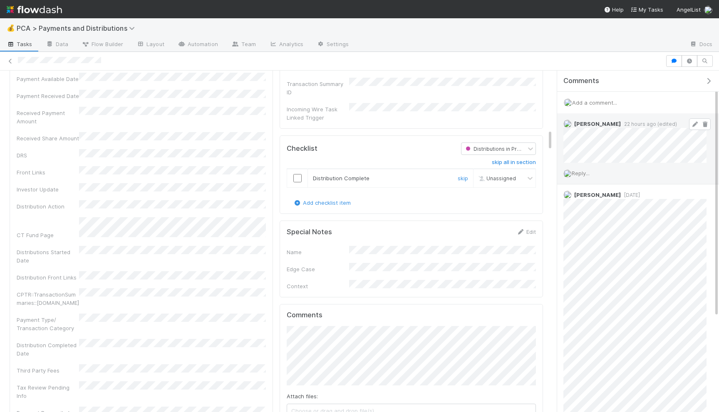
click at [297, 174] on input "checkbox" at bounding box center [297, 178] width 8 height 8
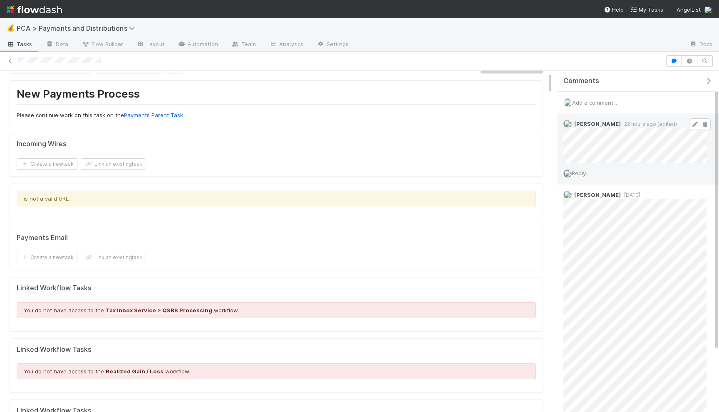
scroll to position [0, 0]
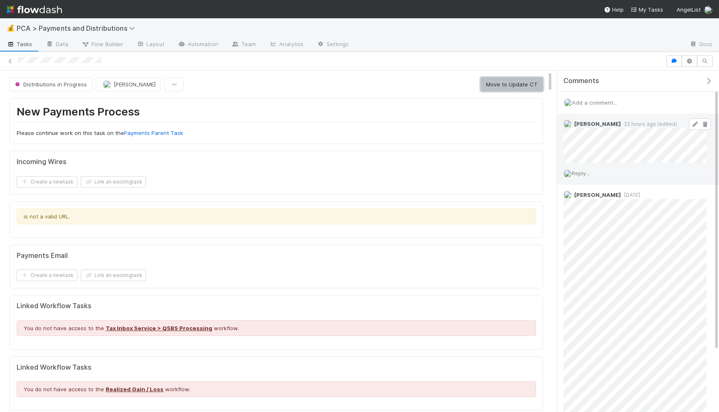
click at [537, 86] on button "Move to Update CT" at bounding box center [511, 84] width 62 height 14
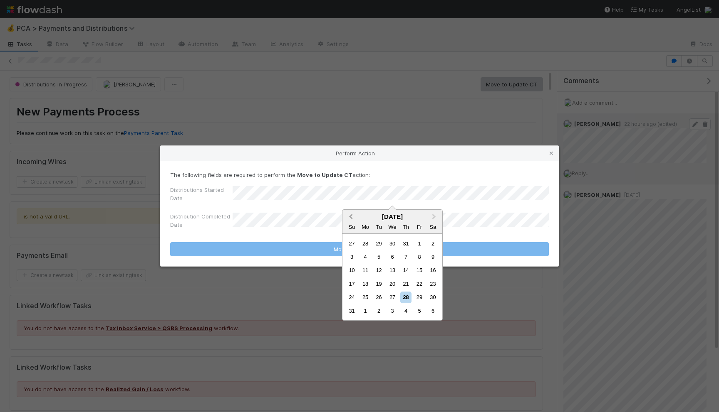
click at [351, 214] on span "Previous Month" at bounding box center [351, 217] width 0 height 10
click at [364, 283] on div "21" at bounding box center [365, 284] width 11 height 11
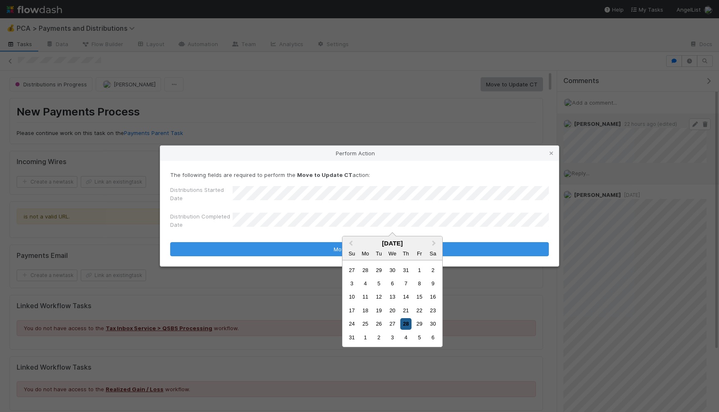
click at [406, 323] on div "28" at bounding box center [405, 324] width 11 height 11
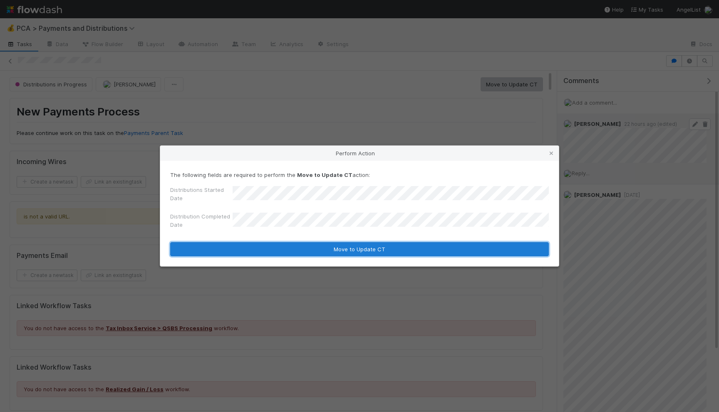
click at [378, 251] on button "Move to Update CT" at bounding box center [359, 249] width 378 height 14
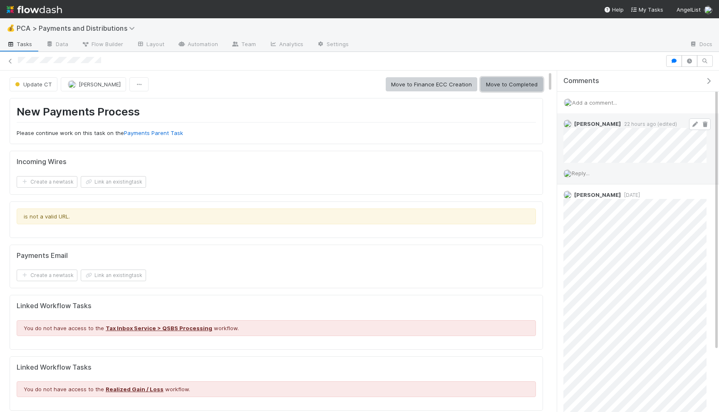
click at [512, 83] on button "Move to Completed" at bounding box center [511, 84] width 62 height 14
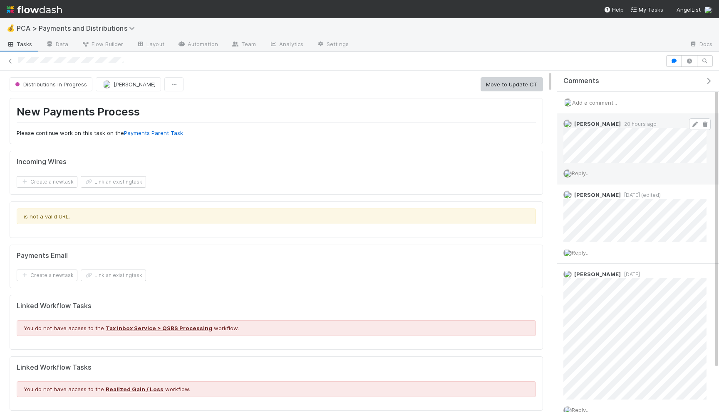
click at [695, 125] on icon at bounding box center [694, 124] width 8 height 5
click at [499, 84] on button "Move to Update CT" at bounding box center [511, 84] width 62 height 14
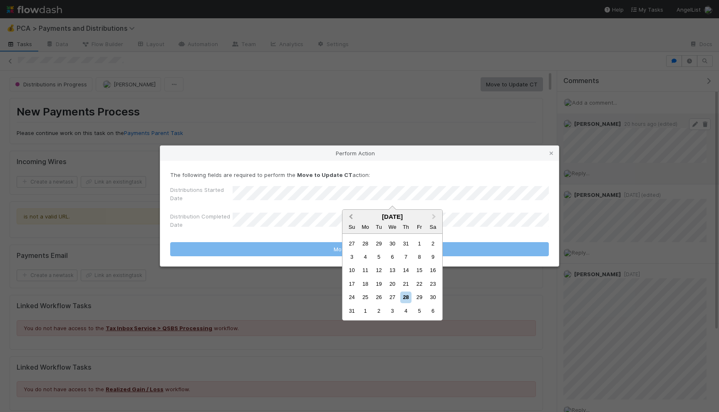
click at [349, 213] on button "Previous Month" at bounding box center [349, 217] width 13 height 13
click at [365, 286] on div "21" at bounding box center [365, 284] width 11 height 11
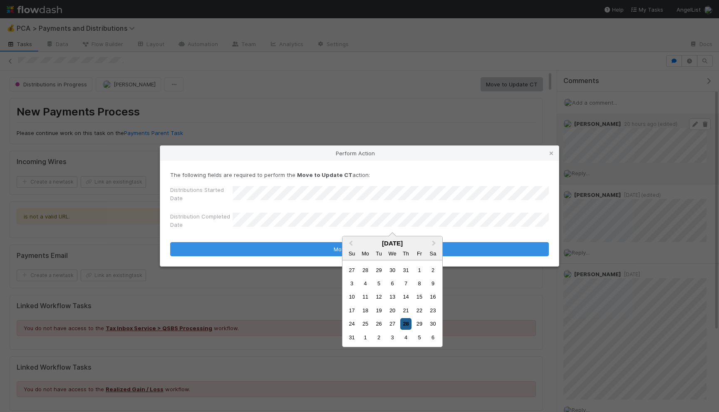
click at [406, 323] on div "28" at bounding box center [405, 324] width 11 height 11
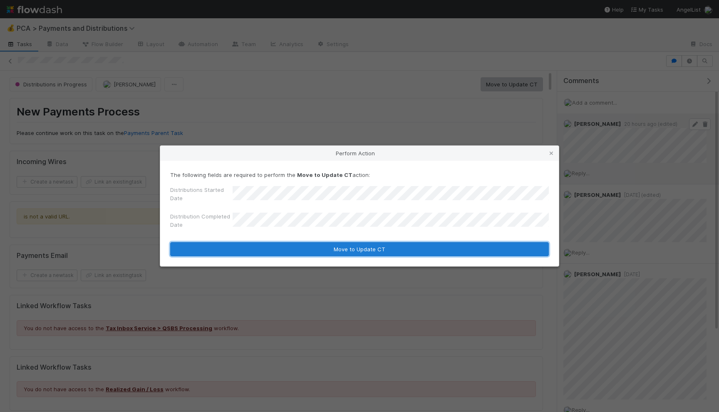
click at [388, 254] on button "Move to Update CT" at bounding box center [359, 249] width 378 height 14
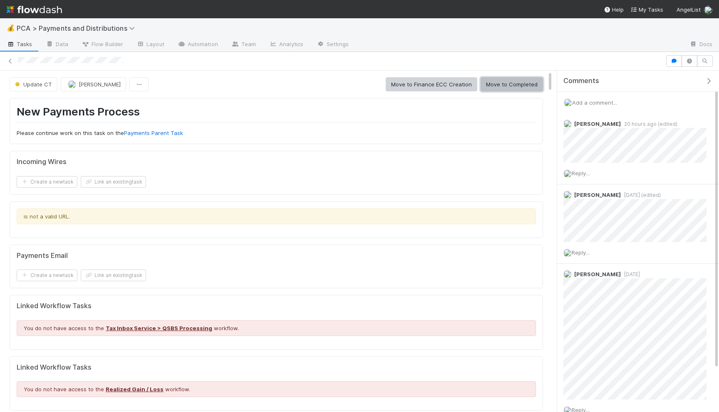
click at [503, 86] on button "Move to Completed" at bounding box center [511, 84] width 62 height 14
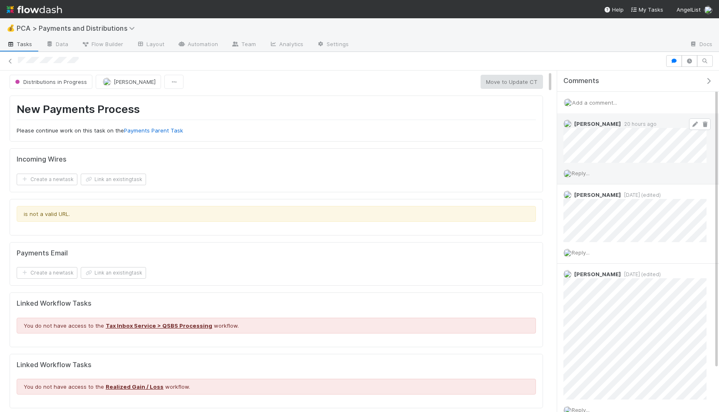
click at [694, 125] on icon at bounding box center [694, 124] width 8 height 5
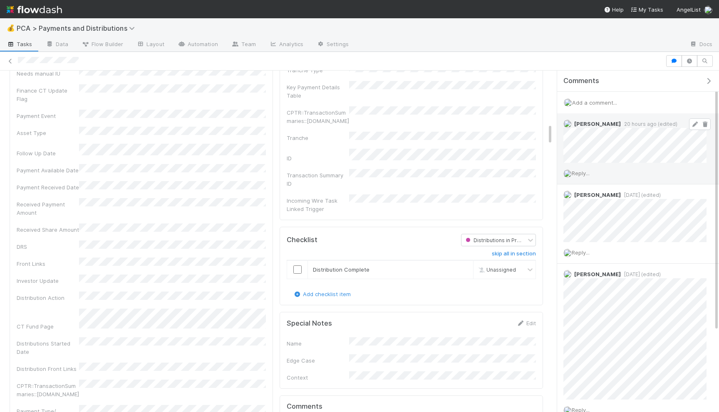
scroll to position [903, 0]
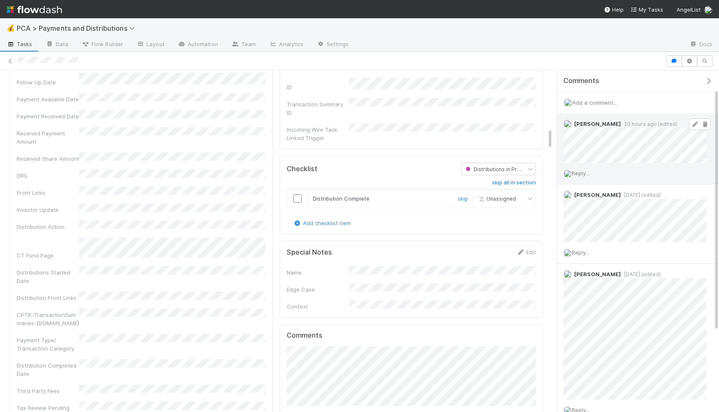
click at [298, 195] on input "checkbox" at bounding box center [297, 199] width 8 height 8
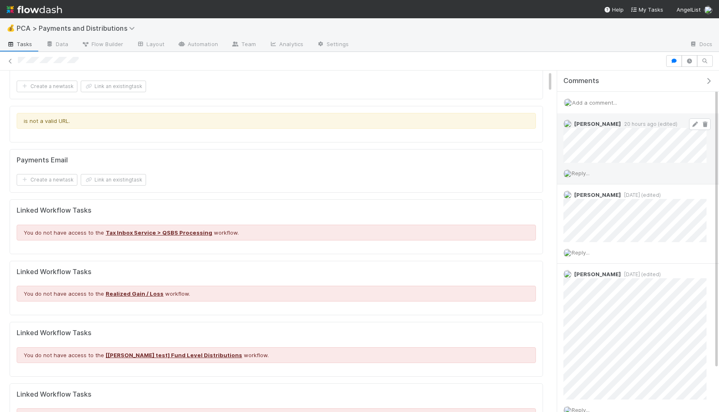
scroll to position [0, 0]
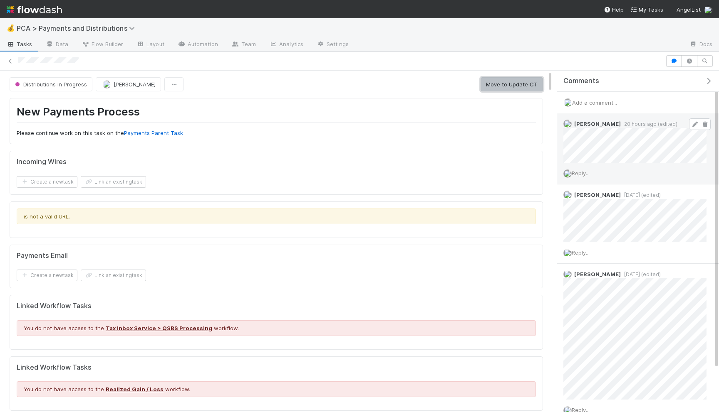
click at [505, 83] on button "Move to Update CT" at bounding box center [511, 84] width 62 height 14
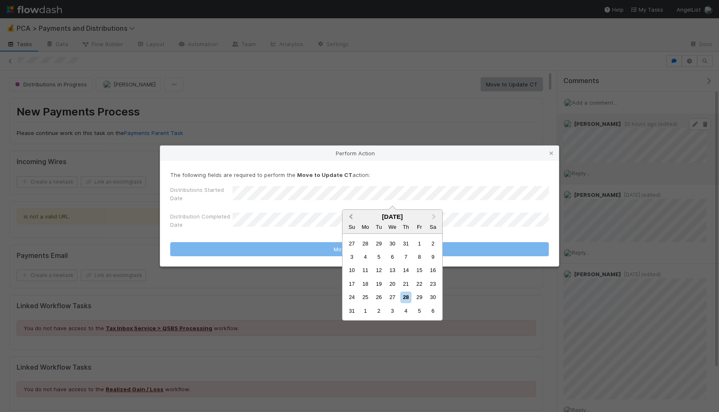
click at [349, 215] on button "Previous Month" at bounding box center [349, 217] width 13 height 13
click at [366, 283] on div "21" at bounding box center [365, 284] width 11 height 11
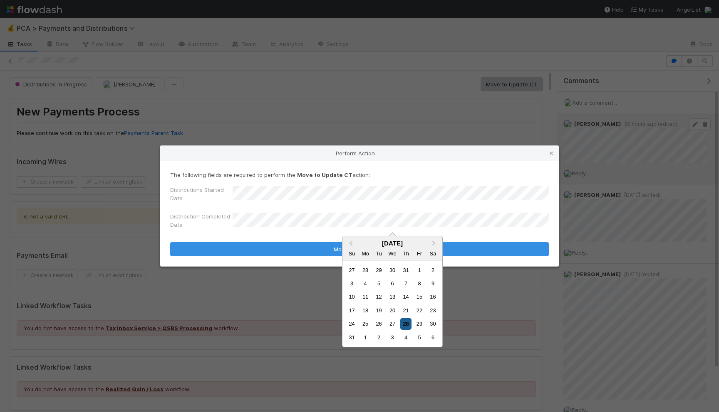
click at [406, 325] on div "28" at bounding box center [405, 324] width 11 height 11
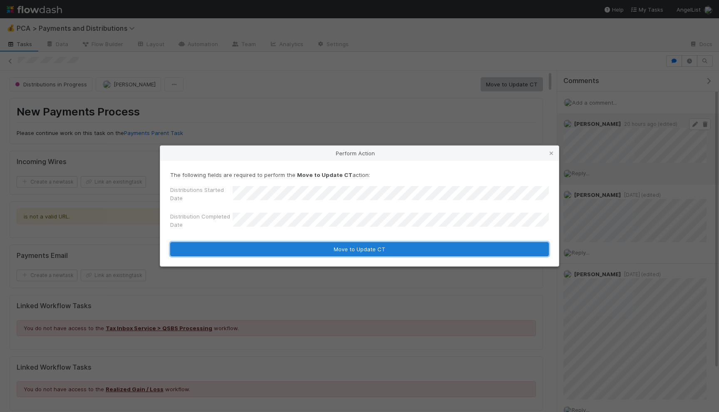
click at [389, 250] on button "Move to Update CT" at bounding box center [359, 249] width 378 height 14
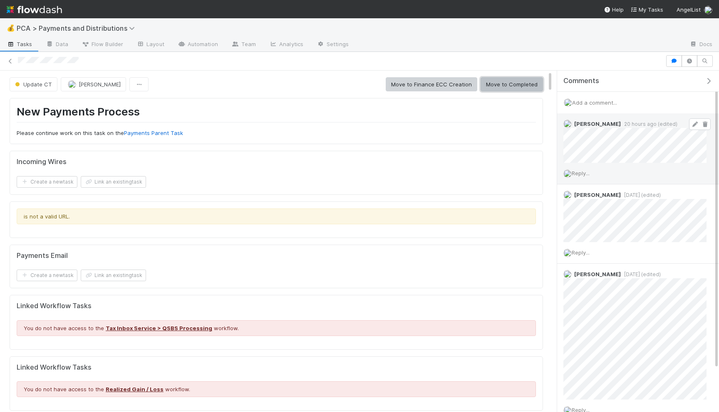
click at [502, 88] on button "Move to Completed" at bounding box center [511, 84] width 62 height 14
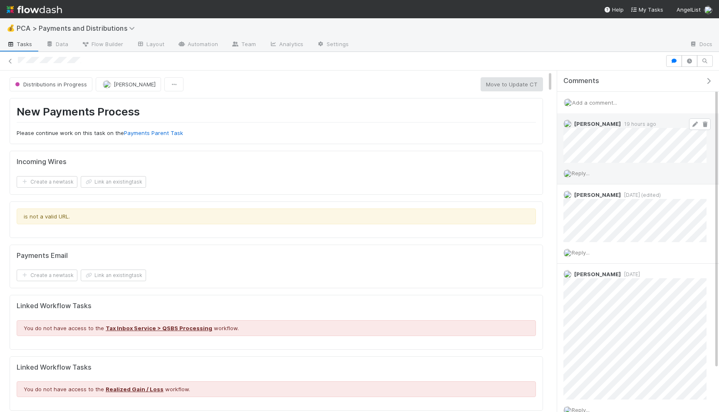
click at [693, 123] on icon at bounding box center [694, 124] width 8 height 5
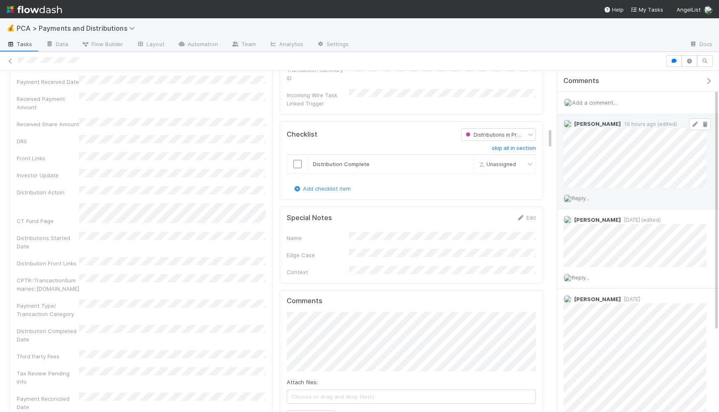
scroll to position [952, 0]
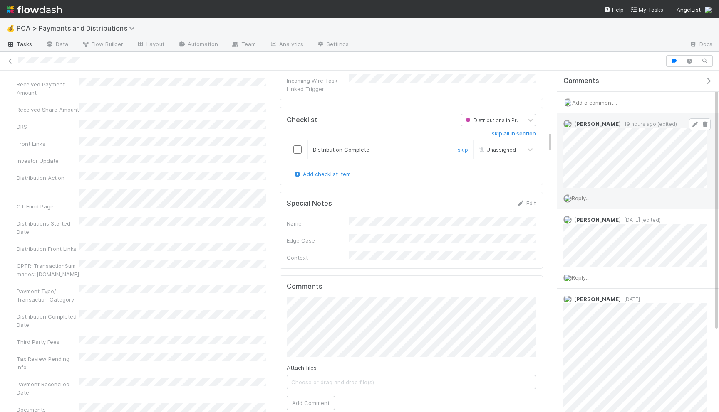
click at [297, 146] on input "checkbox" at bounding box center [297, 150] width 8 height 8
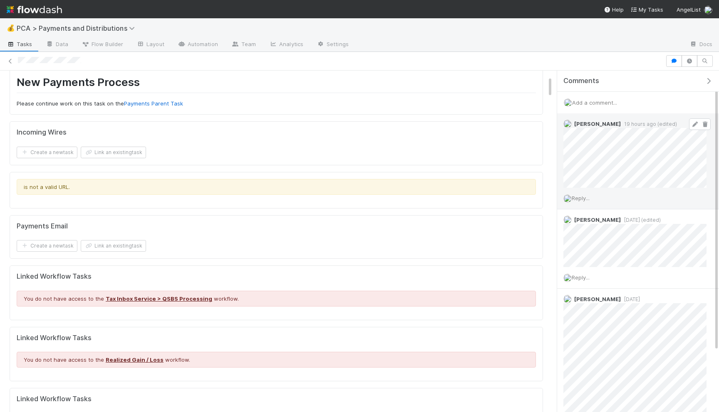
scroll to position [0, 0]
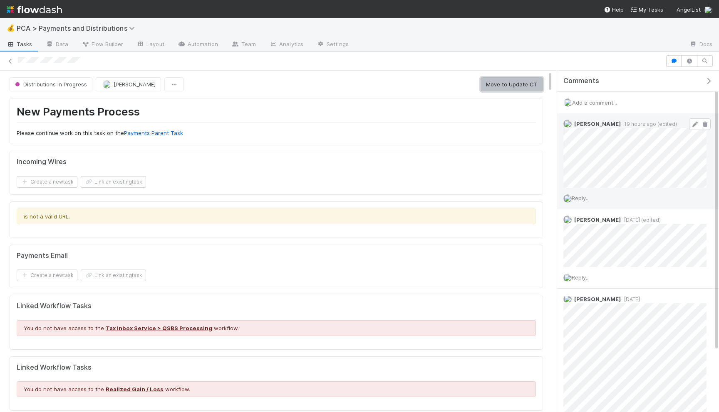
click at [506, 84] on button "Move to Update CT" at bounding box center [511, 84] width 62 height 14
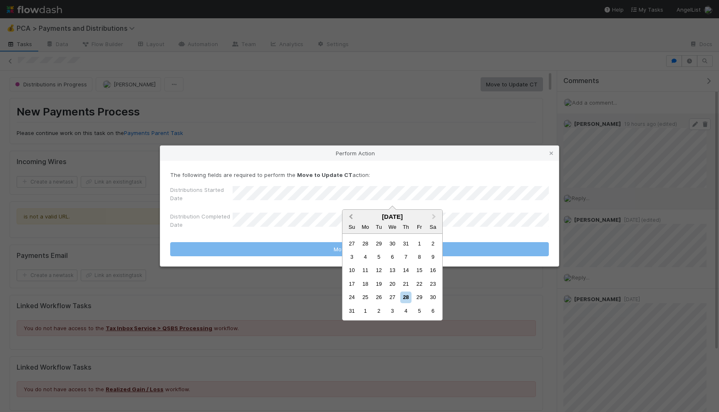
click at [351, 215] on span "Previous Month" at bounding box center [351, 217] width 0 height 10
click at [363, 285] on div "21" at bounding box center [365, 284] width 11 height 11
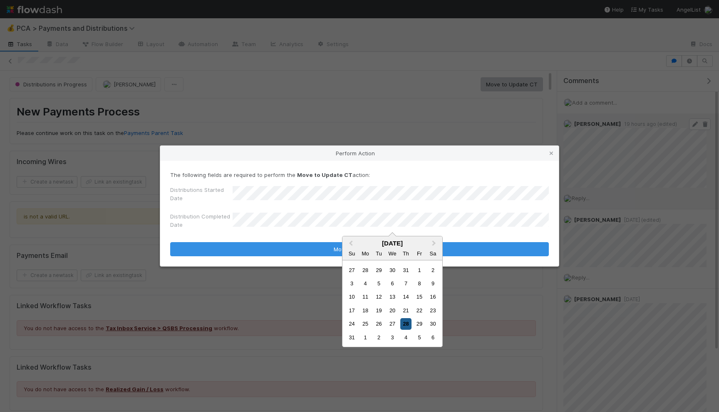
click at [405, 325] on div "28" at bounding box center [405, 324] width 11 height 11
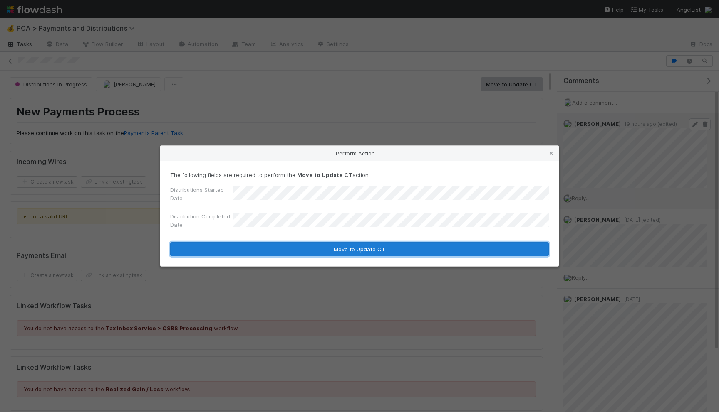
click at [382, 253] on button "Move to Update CT" at bounding box center [359, 249] width 378 height 14
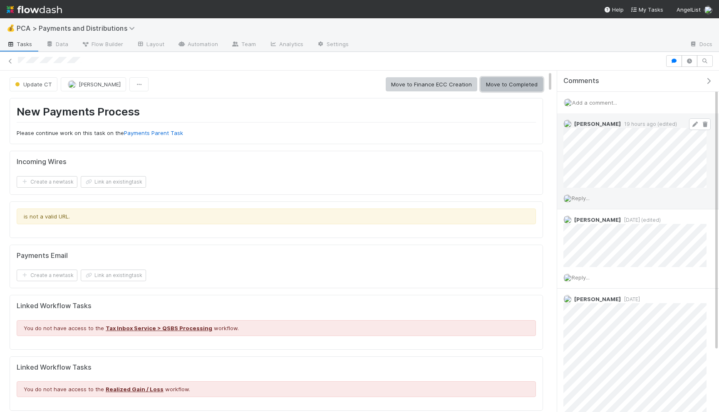
click at [519, 84] on button "Move to Completed" at bounding box center [511, 84] width 62 height 14
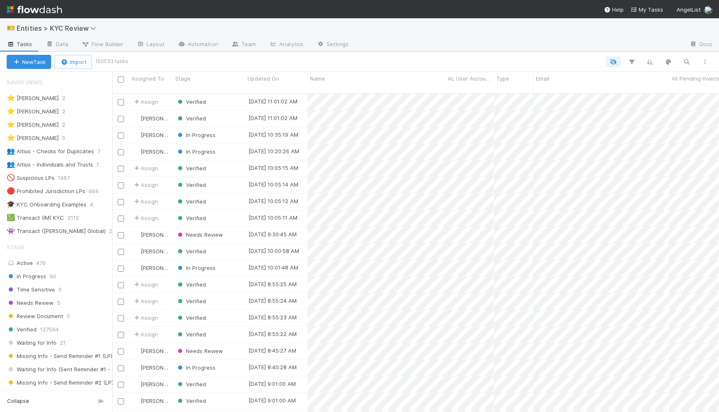
scroll to position [0, 0]
click at [687, 60] on icon "button" at bounding box center [686, 61] width 8 height 7
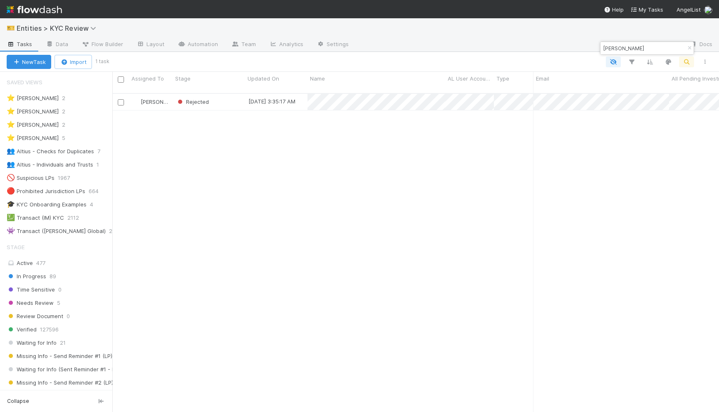
scroll to position [326, 606]
type input "[PERSON_NAME]"
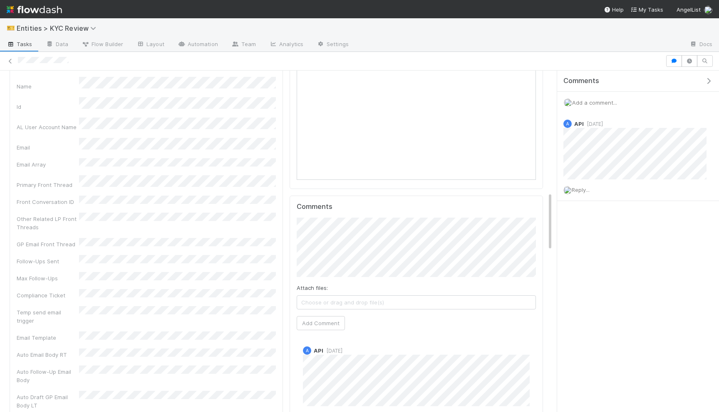
scroll to position [698, 0]
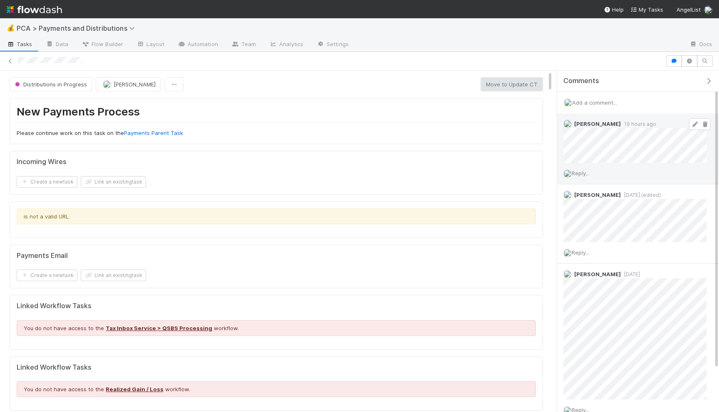
click at [692, 123] on icon at bounding box center [694, 124] width 8 height 5
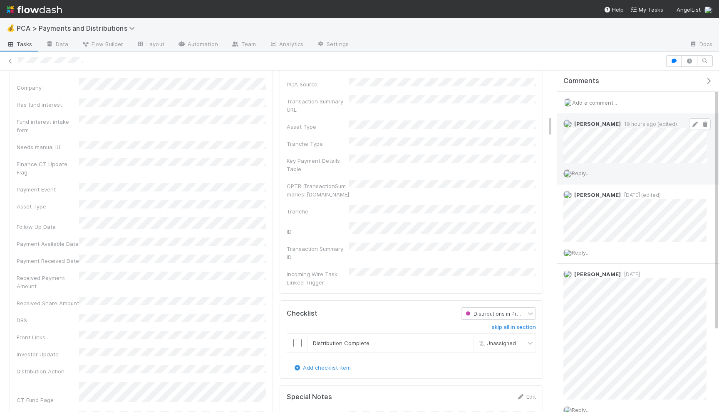
scroll to position [760, 0]
click at [294, 338] on input "checkbox" at bounding box center [297, 342] width 8 height 8
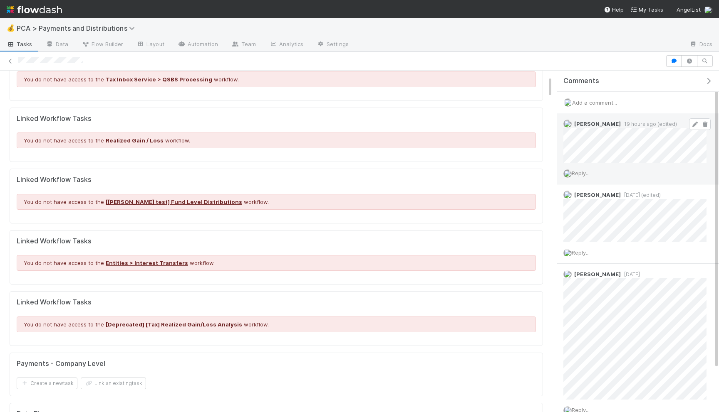
scroll to position [0, 0]
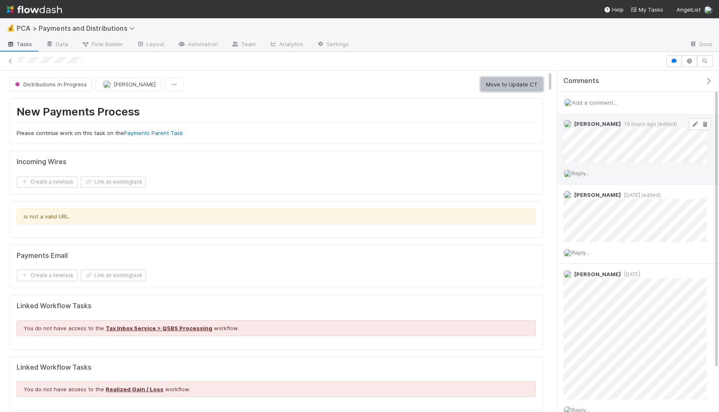
click at [516, 81] on button "Move to Update CT" at bounding box center [511, 84] width 62 height 14
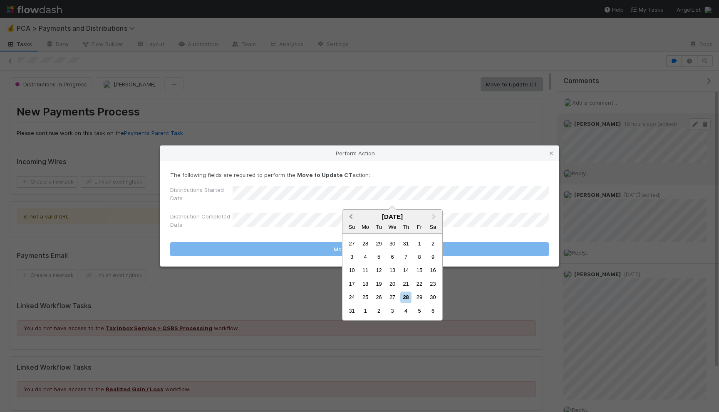
click at [348, 216] on button "Previous Month" at bounding box center [349, 217] width 13 height 13
click at [368, 283] on div "21" at bounding box center [365, 284] width 11 height 11
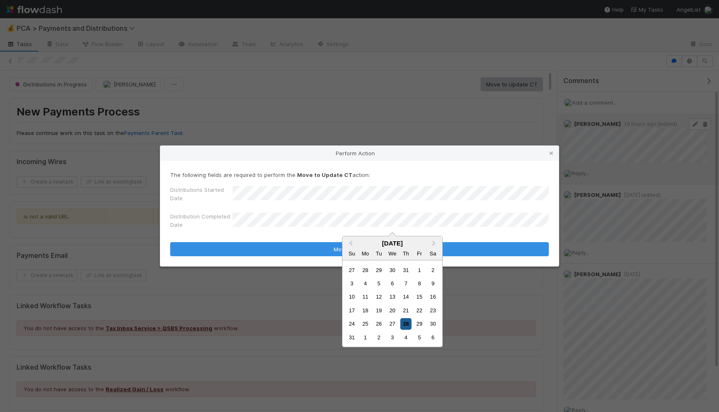
click at [406, 322] on div "28" at bounding box center [405, 324] width 11 height 11
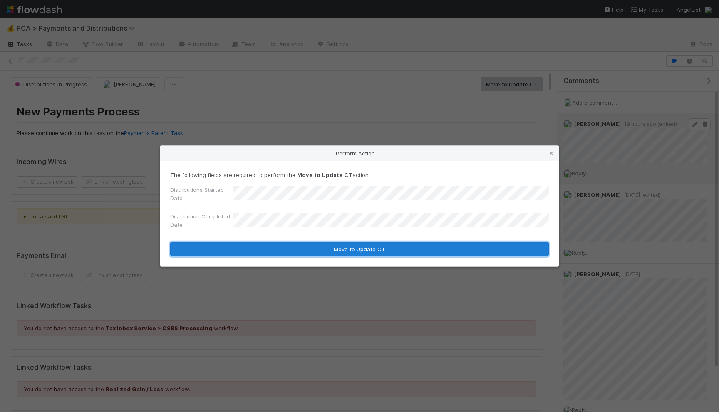
click at [397, 250] on button "Move to Update CT" at bounding box center [359, 249] width 378 height 14
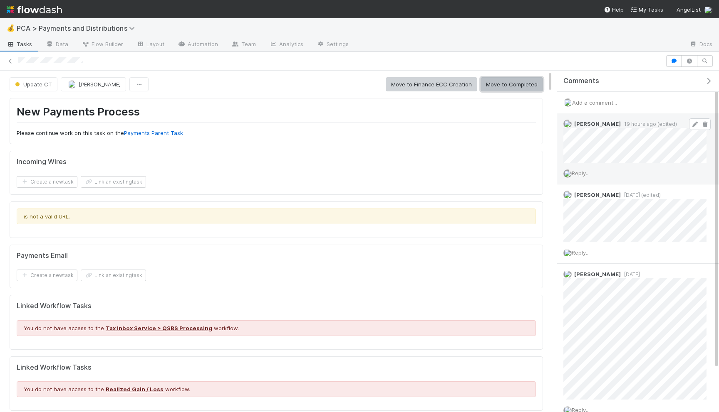
click at [511, 85] on button "Move to Completed" at bounding box center [511, 84] width 62 height 14
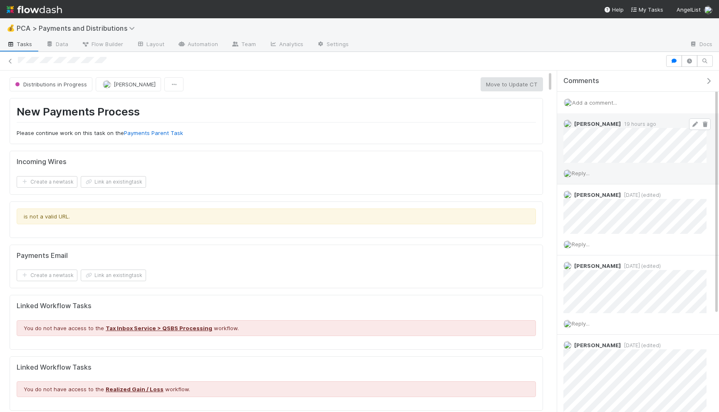
click at [693, 122] on icon at bounding box center [694, 124] width 8 height 5
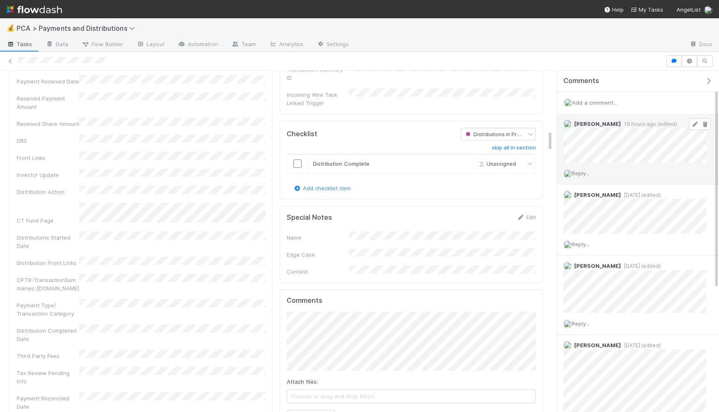
scroll to position [933, 0]
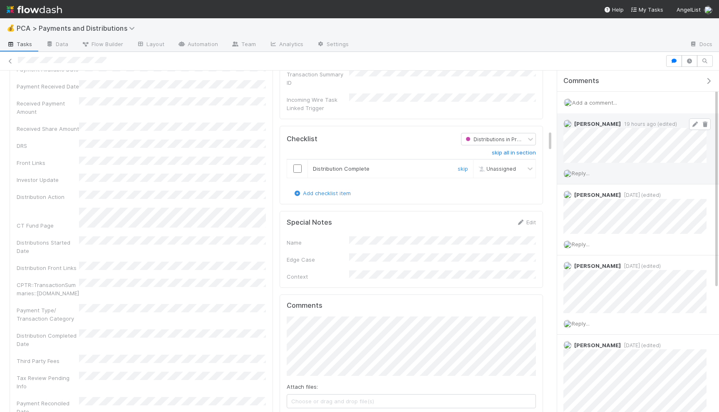
click at [297, 165] on input "checkbox" at bounding box center [297, 169] width 8 height 8
click at [296, 165] on input "checkbox" at bounding box center [297, 169] width 8 height 8
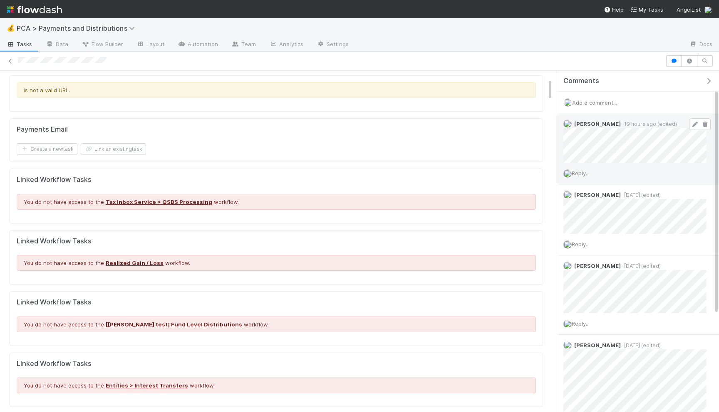
scroll to position [0, 0]
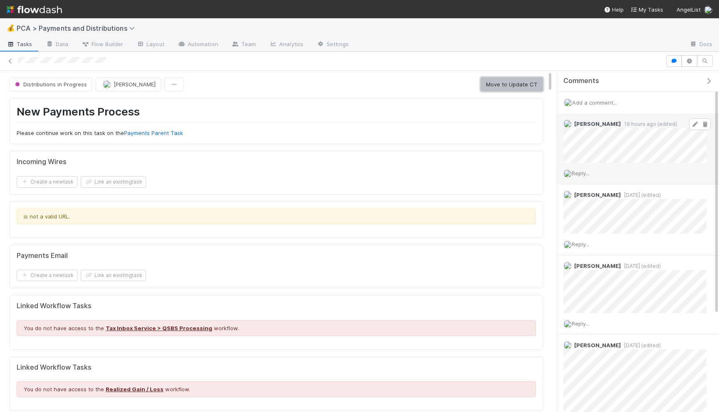
click at [521, 82] on button "Move to Update CT" at bounding box center [511, 84] width 62 height 14
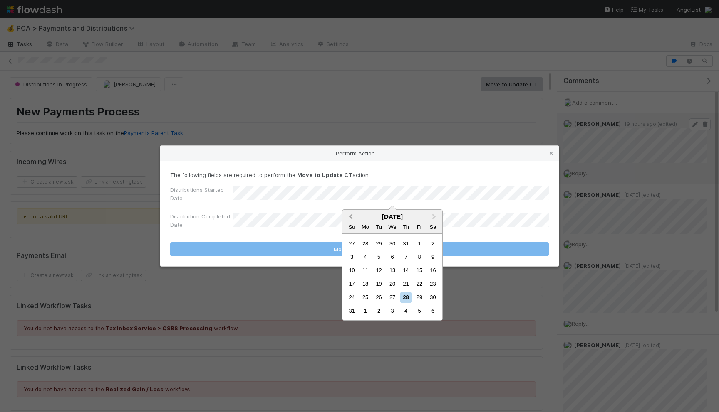
click at [351, 214] on button "Previous Month" at bounding box center [349, 217] width 13 height 13
click at [362, 284] on div "21" at bounding box center [365, 284] width 11 height 11
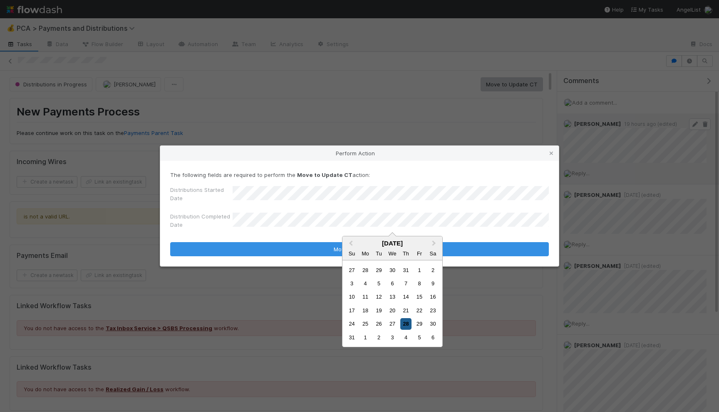
click at [407, 325] on div "28" at bounding box center [405, 324] width 11 height 11
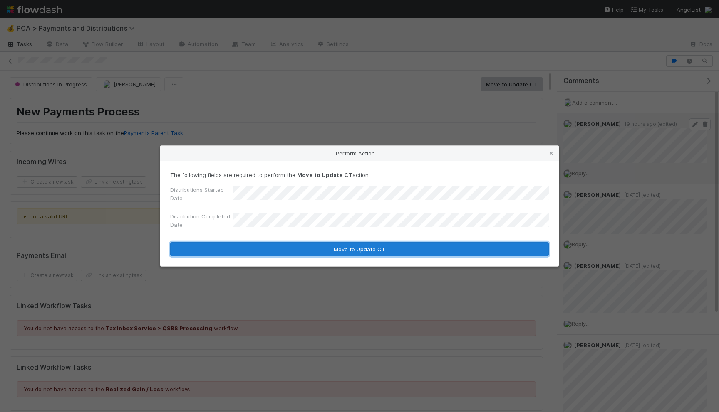
click at [398, 250] on button "Move to Update CT" at bounding box center [359, 249] width 378 height 14
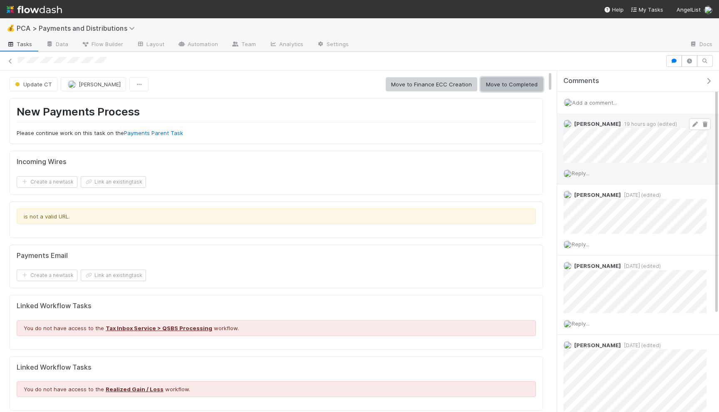
click at [518, 83] on button "Move to Completed" at bounding box center [511, 84] width 62 height 14
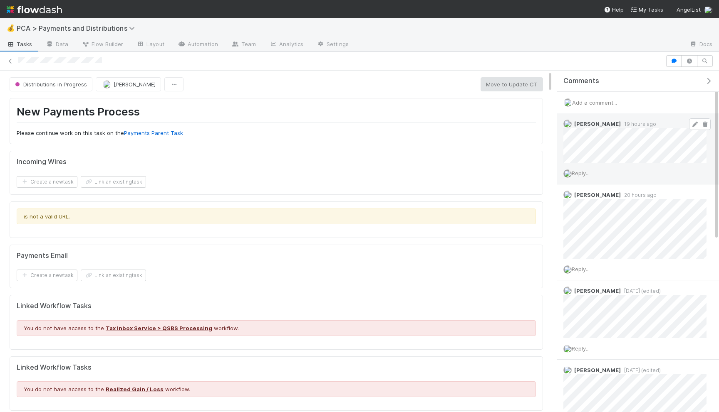
click at [696, 122] on icon at bounding box center [694, 124] width 8 height 5
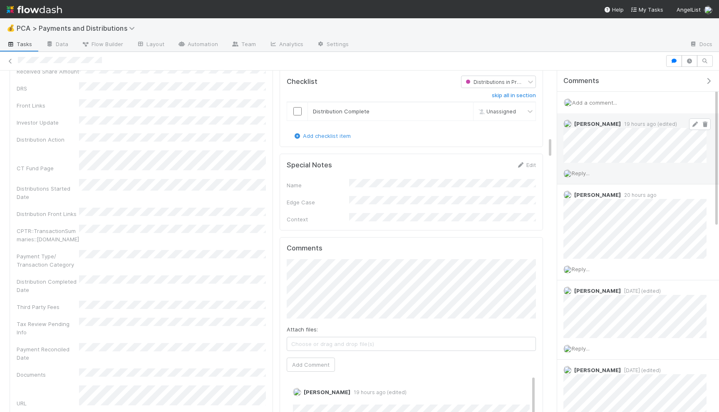
scroll to position [990, 0]
click at [296, 108] on input "checkbox" at bounding box center [297, 112] width 8 height 8
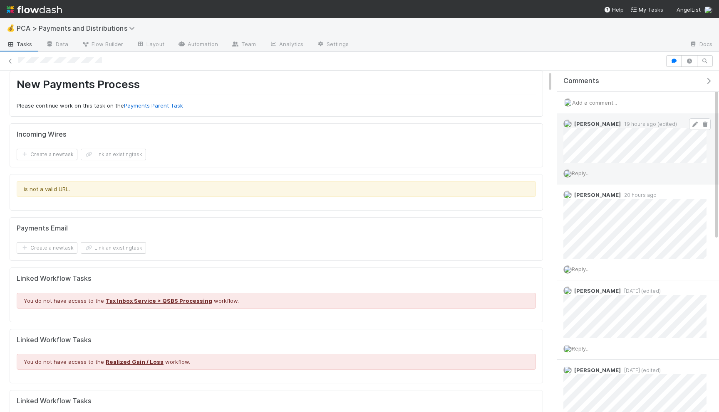
scroll to position [0, 0]
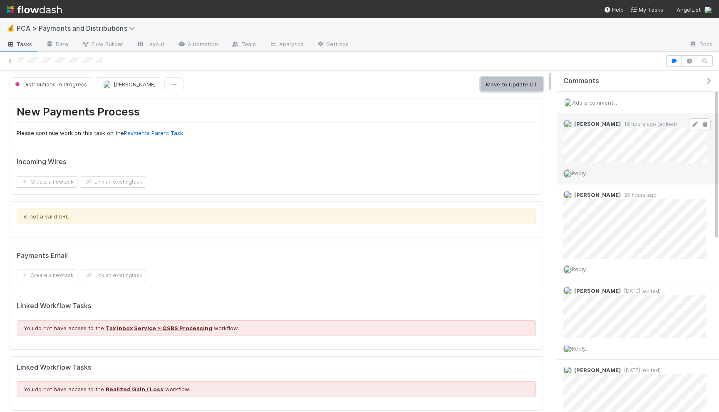
click at [490, 81] on button "Move to Update CT" at bounding box center [511, 84] width 62 height 14
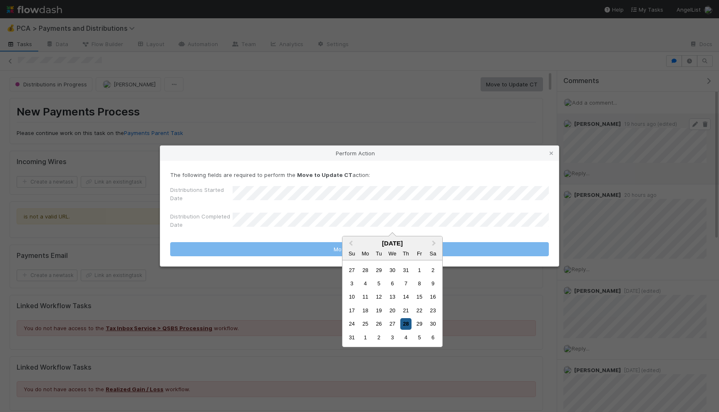
click at [403, 323] on div "28" at bounding box center [405, 324] width 11 height 11
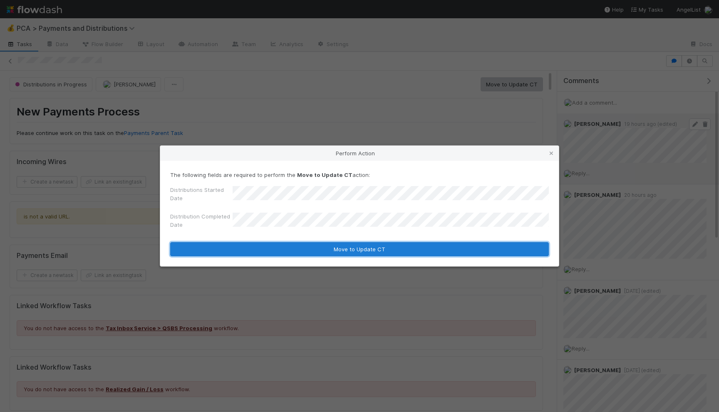
click at [396, 247] on button "Move to Update CT" at bounding box center [359, 249] width 378 height 14
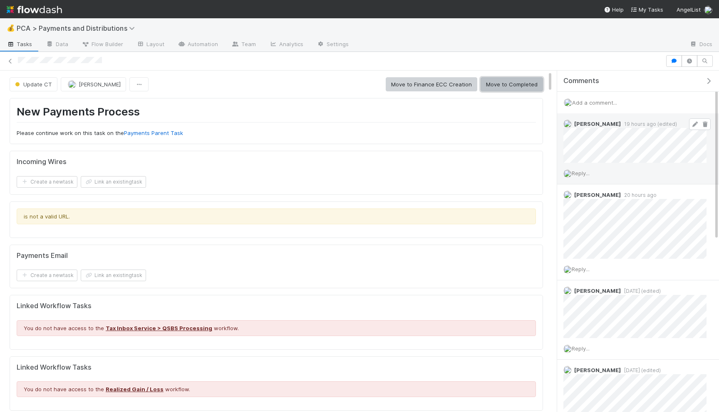
click at [502, 88] on button "Move to Completed" at bounding box center [511, 84] width 62 height 14
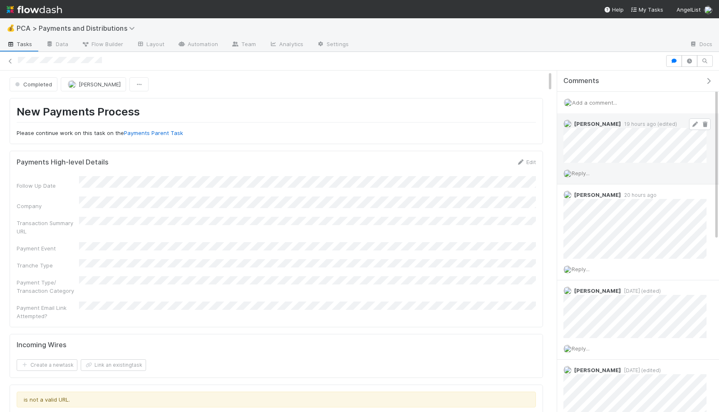
click at [7, 56] on div at bounding box center [359, 61] width 719 height 12
click at [11, 62] on icon at bounding box center [10, 61] width 8 height 5
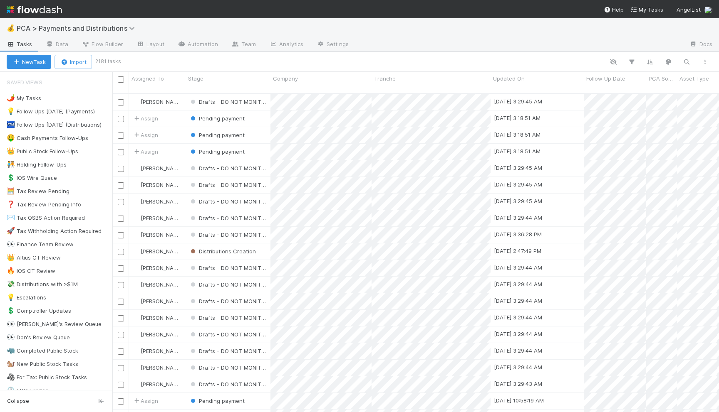
scroll to position [326, 606]
click at [686, 59] on icon "button" at bounding box center [686, 61] width 8 height 7
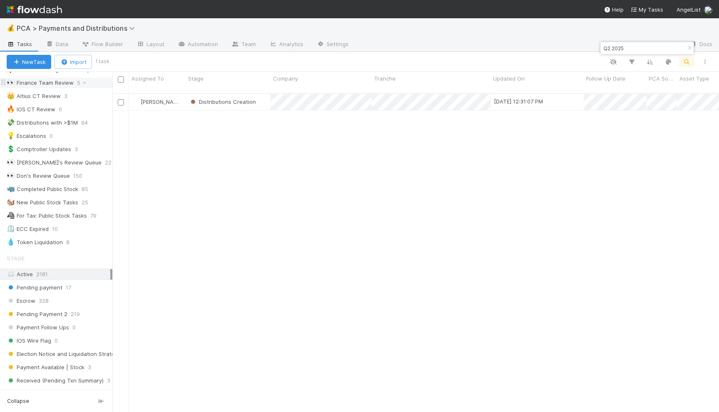
scroll to position [256, 0]
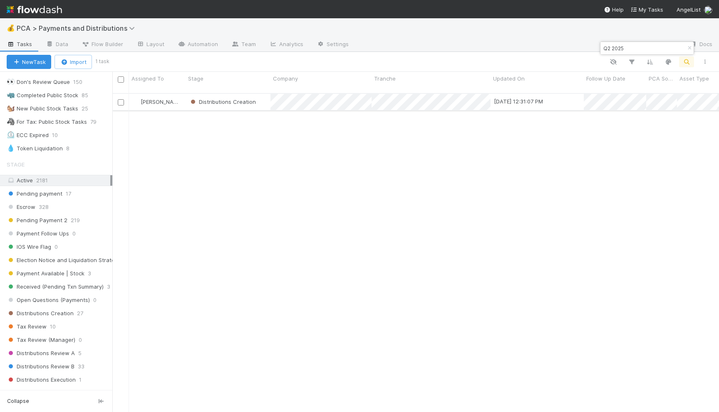
type input "Q2 2025"
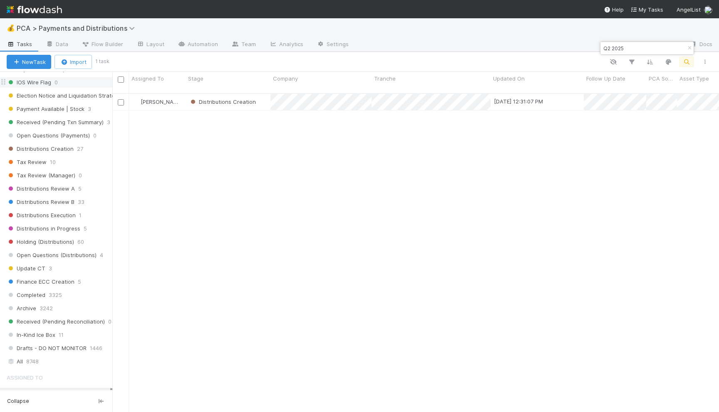
scroll to position [645, 0]
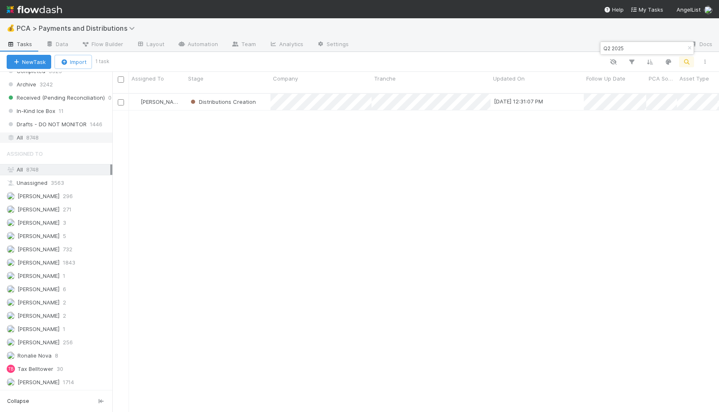
click at [48, 133] on div "All 8748" at bounding box center [59, 138] width 104 height 10
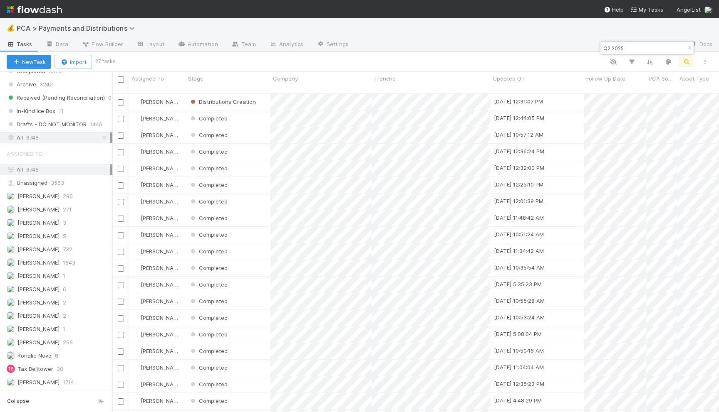
click at [625, 44] on input "Q2 2025" at bounding box center [642, 48] width 83 height 10
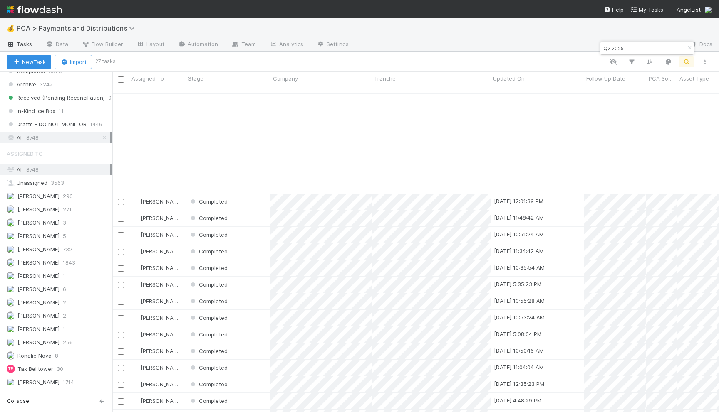
scroll to position [124, 0]
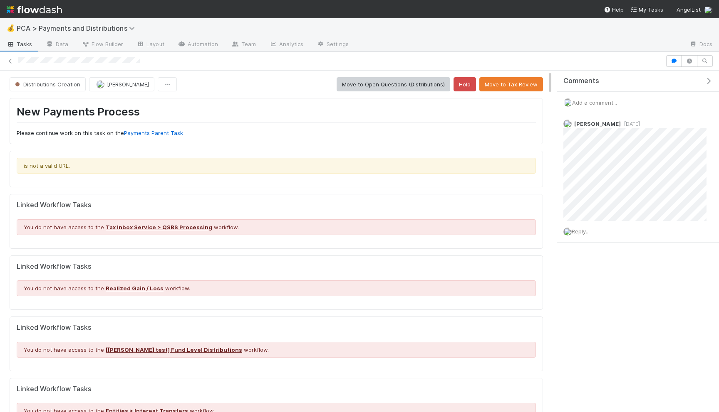
click at [608, 100] on span "Add a comment..." at bounding box center [594, 102] width 45 height 7
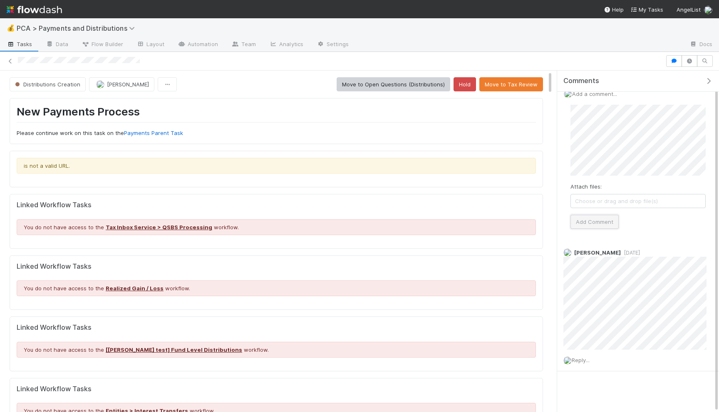
click at [599, 220] on button "Add Comment" at bounding box center [594, 222] width 48 height 14
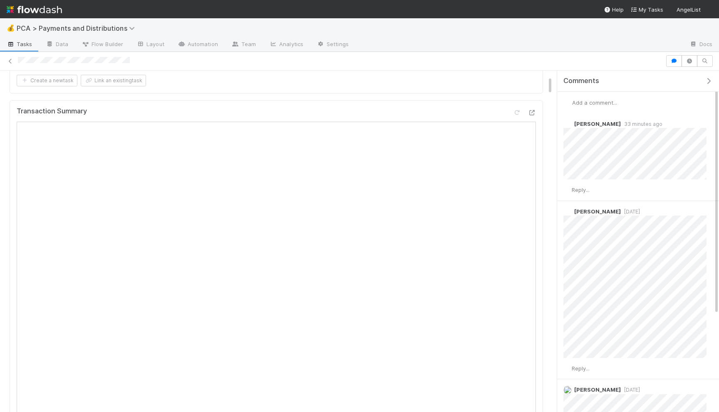
scroll to position [158, 0]
click at [600, 103] on span "Add a comment..." at bounding box center [594, 102] width 45 height 7
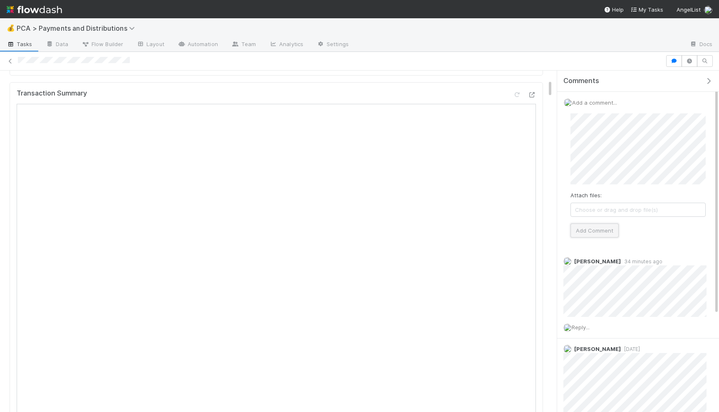
click at [592, 230] on button "Add Comment" at bounding box center [594, 231] width 48 height 14
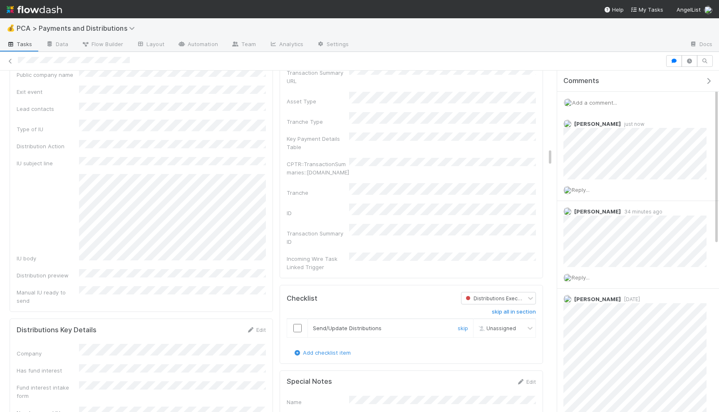
scroll to position [1511, 0]
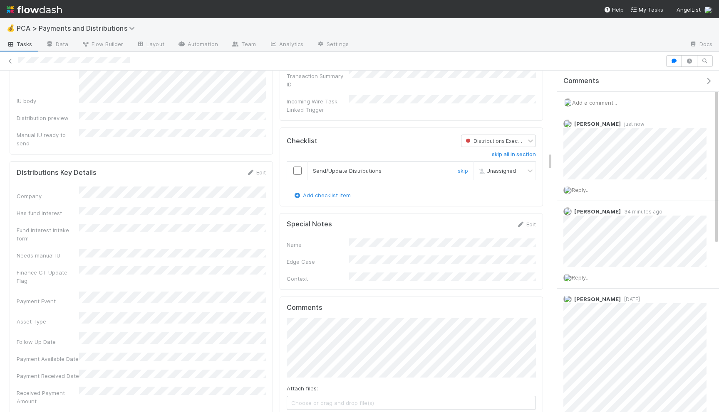
click at [300, 167] on input "checkbox" at bounding box center [297, 171] width 8 height 8
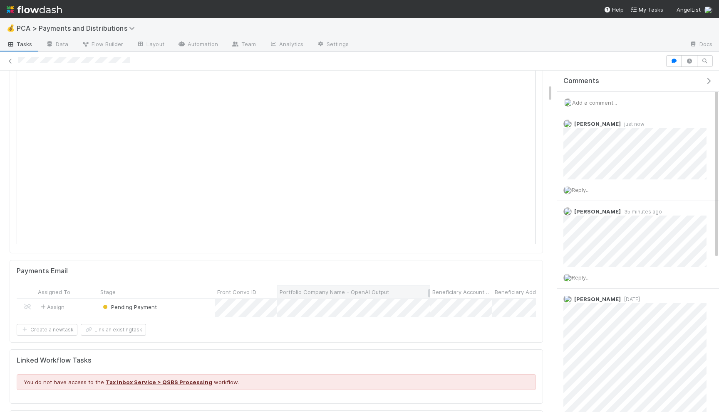
scroll to position [0, 0]
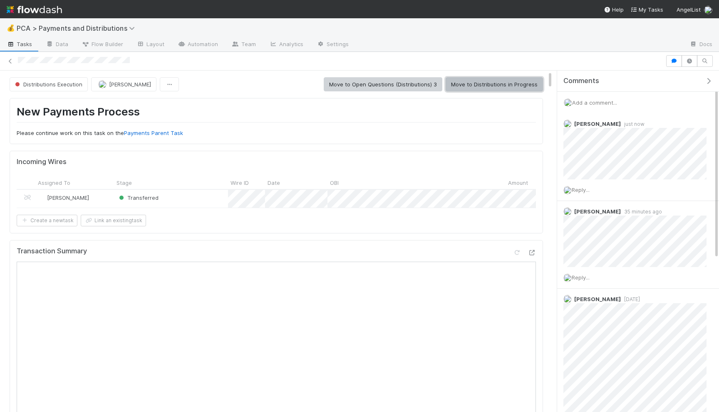
click at [501, 90] on button "Move to Distributions in Progress" at bounding box center [493, 84] width 97 height 14
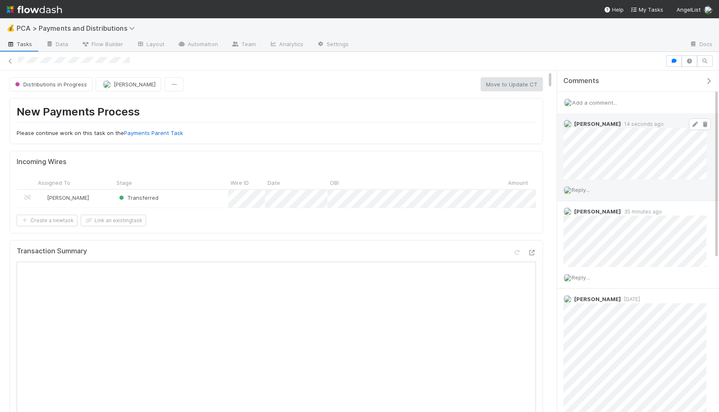
click at [693, 123] on icon at bounding box center [694, 124] width 8 height 5
click at [611, 101] on span "Add a comment..." at bounding box center [594, 102] width 45 height 7
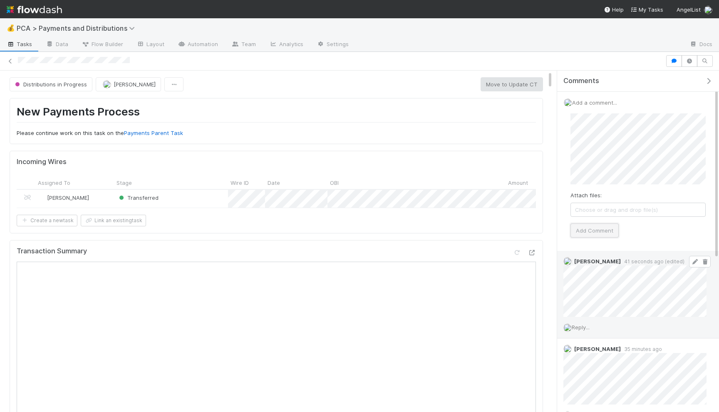
click at [598, 228] on button "Add Comment" at bounding box center [594, 231] width 48 height 14
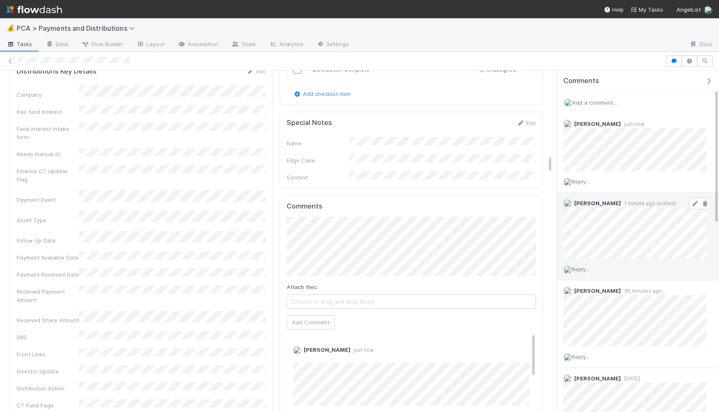
scroll to position [1567, 0]
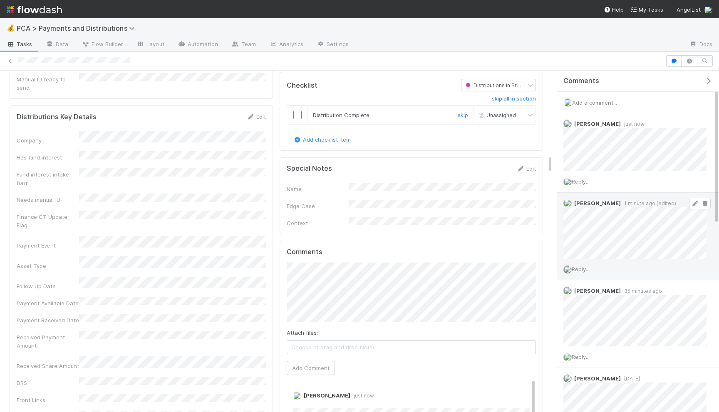
click at [297, 111] on input "checkbox" at bounding box center [297, 115] width 8 height 8
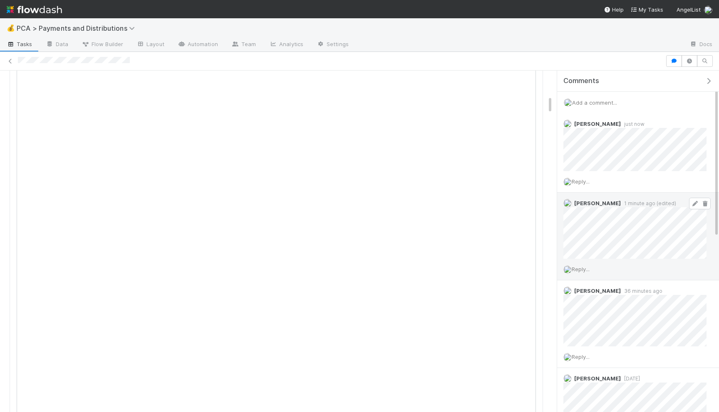
scroll to position [0, 0]
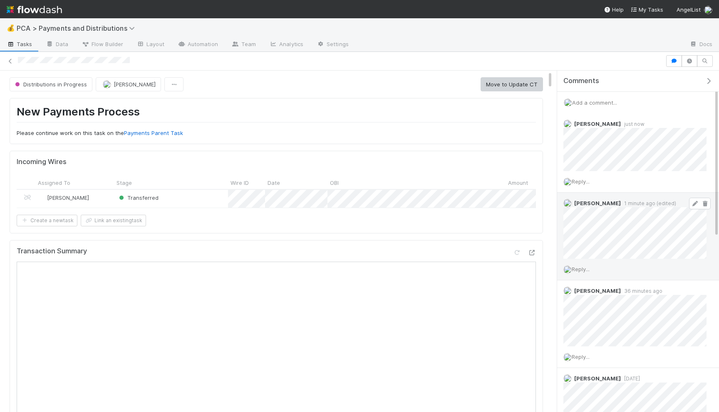
click at [494, 81] on button "Move to Update CT" at bounding box center [511, 84] width 62 height 14
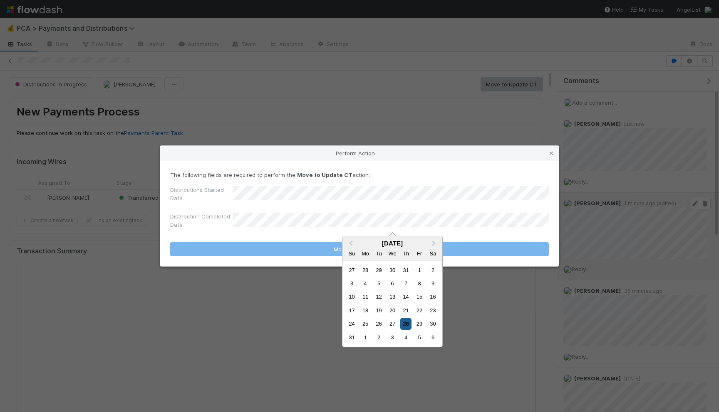
click at [409, 329] on div "28" at bounding box center [405, 324] width 11 height 11
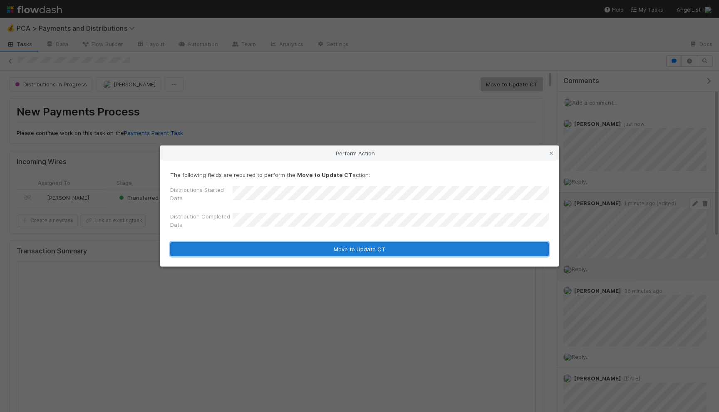
click at [392, 253] on button "Move to Update CT" at bounding box center [359, 249] width 378 height 14
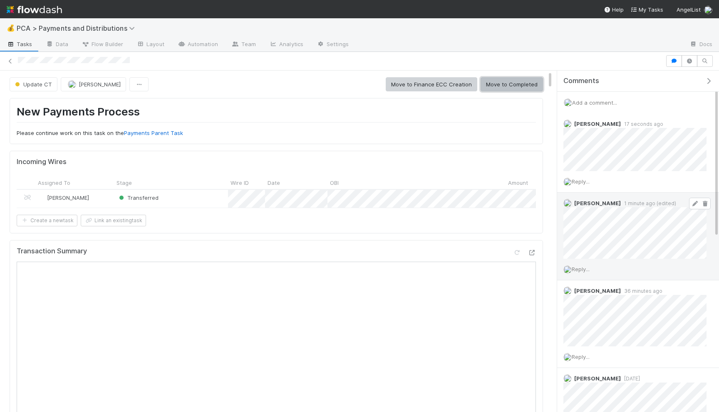
click at [507, 79] on button "Move to Completed" at bounding box center [511, 84] width 62 height 14
